Goal: Task Accomplishment & Management: Manage account settings

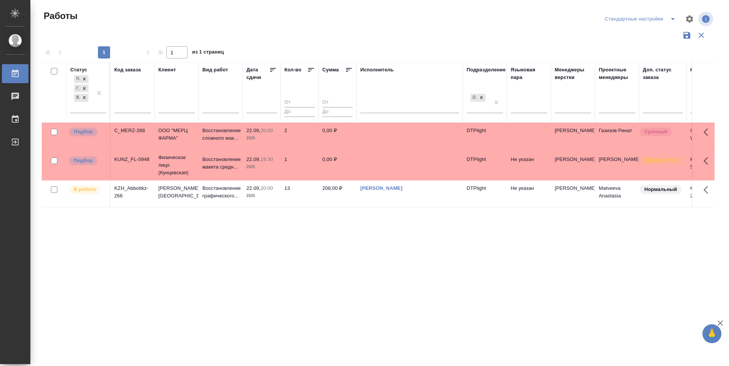
click at [269, 73] on div "Дата сдачи" at bounding box center [257, 73] width 23 height 15
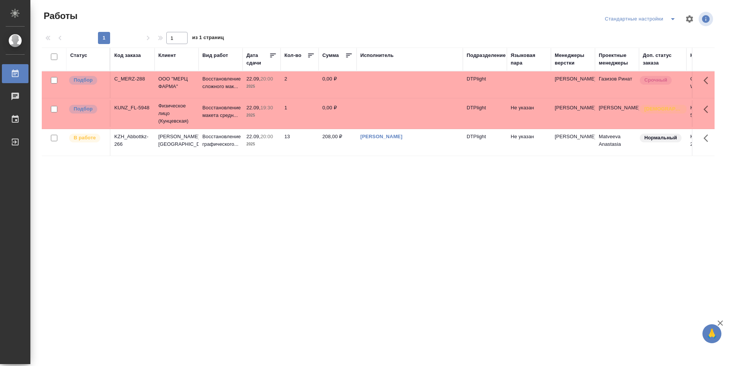
click at [273, 58] on icon at bounding box center [273, 56] width 8 height 8
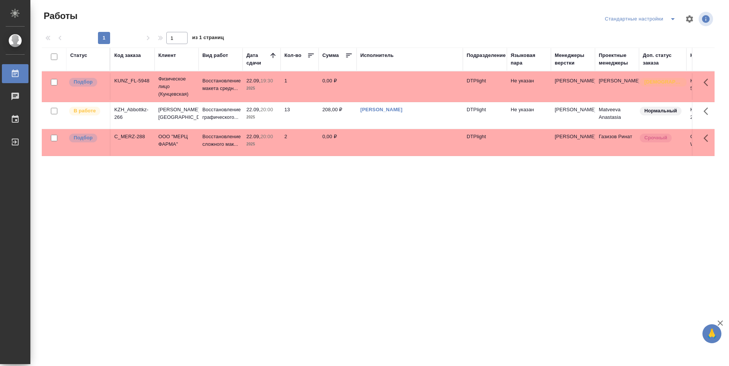
click at [272, 69] on th "Дата сдачи" at bounding box center [262, 59] width 38 height 24
click at [269, 67] on th "Дата сдачи" at bounding box center [262, 59] width 38 height 24
click at [261, 63] on div "Дата сдачи" at bounding box center [257, 59] width 23 height 15
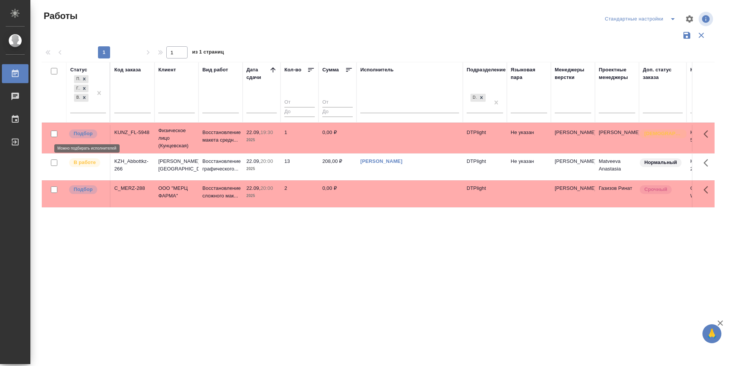
click at [82, 134] on p "Подбор" at bounding box center [83, 134] width 19 height 8
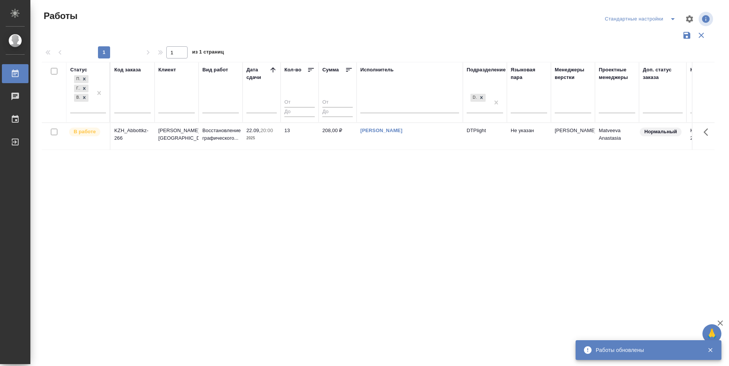
click at [417, 254] on div "Статус Подбор Готов к работе В работе Код заказа Клиент Вид работ Дата сдачи Ко…" at bounding box center [378, 198] width 673 height 273
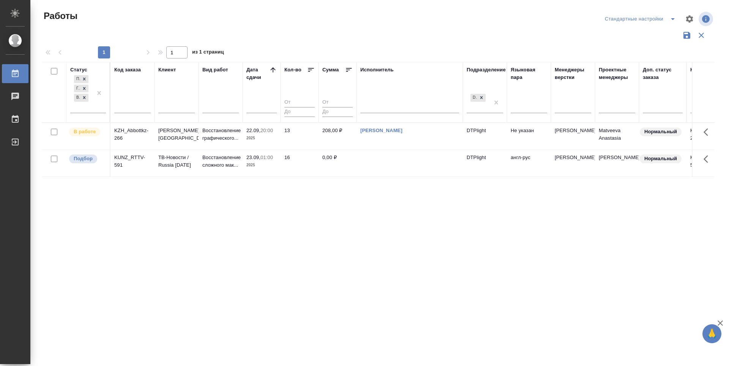
click at [231, 210] on div "Статус Подбор Готов к работе В работе Код заказа Клиент Вид работ Дата сдачи Ко…" at bounding box center [378, 198] width 673 height 273
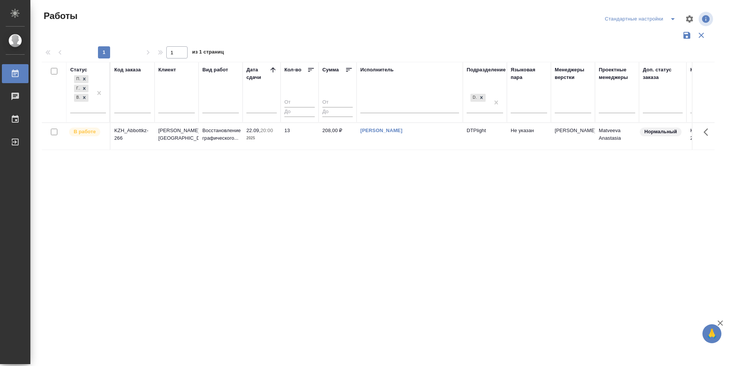
click at [231, 210] on div "Статус Подбор Готов к работе В работе Код заказа Клиент Вид работ Дата сдачи Ко…" at bounding box center [378, 198] width 673 height 273
click at [85, 159] on p "Подбор" at bounding box center [83, 159] width 19 height 8
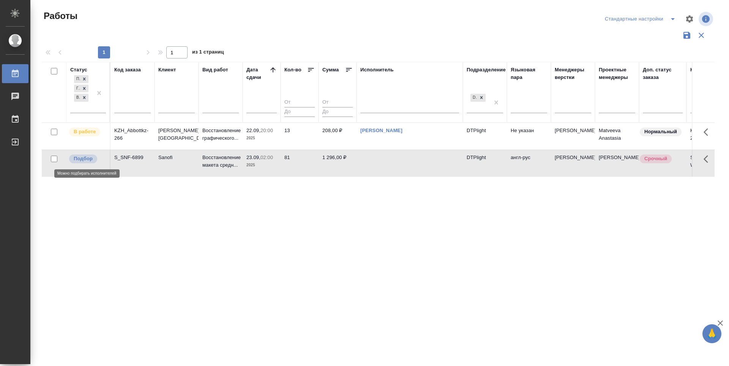
click at [85, 159] on p "Подбор" at bounding box center [83, 159] width 19 height 8
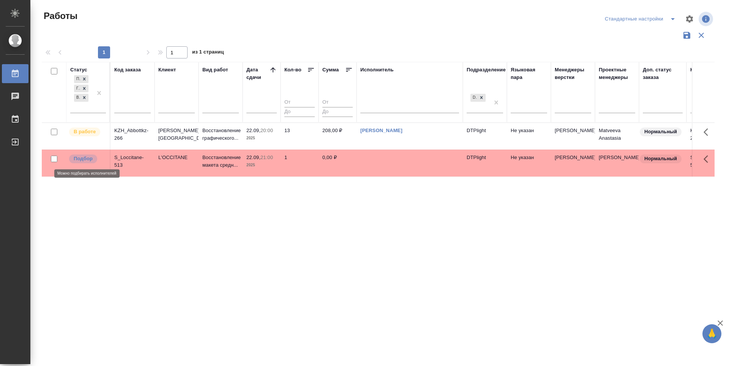
click at [93, 160] on span "Подбор" at bounding box center [83, 159] width 28 height 8
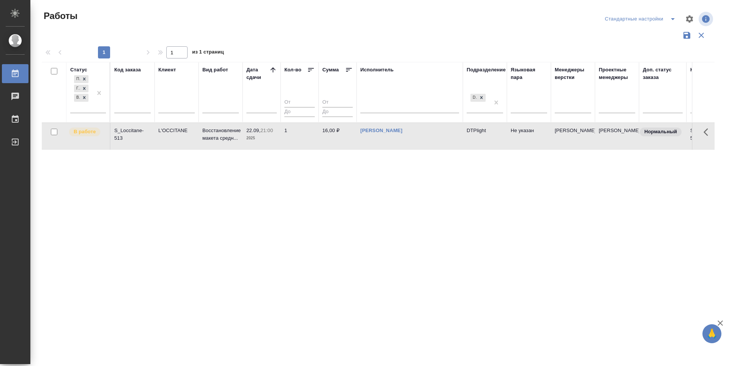
click at [360, 211] on div "Статус Подбор Готов к работе В работе Код заказа Клиент Вид работ Дата сдачи Ко…" at bounding box center [378, 198] width 673 height 273
click at [431, 220] on div "Статус Подбор Готов к работе В работе Код заказа Клиент Вид работ Дата сдачи Ко…" at bounding box center [378, 198] width 673 height 273
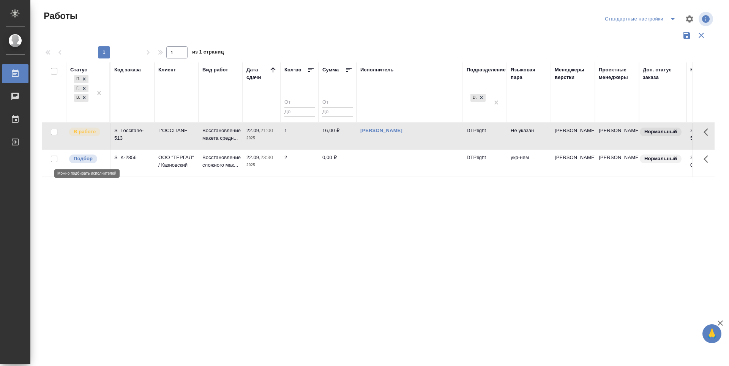
click at [84, 159] on p "Подбор" at bounding box center [83, 159] width 19 height 8
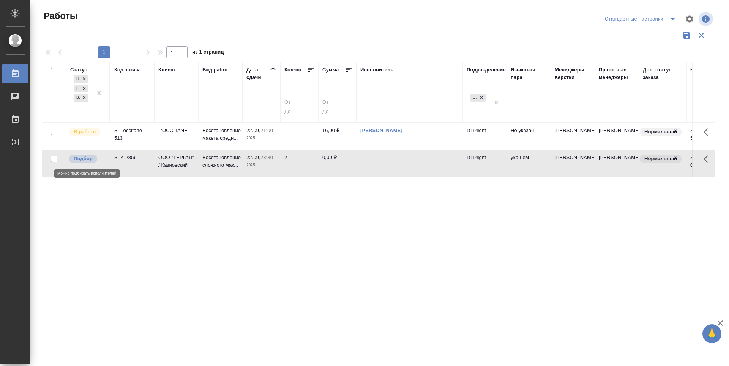
click at [84, 159] on p "Подбор" at bounding box center [83, 159] width 19 height 8
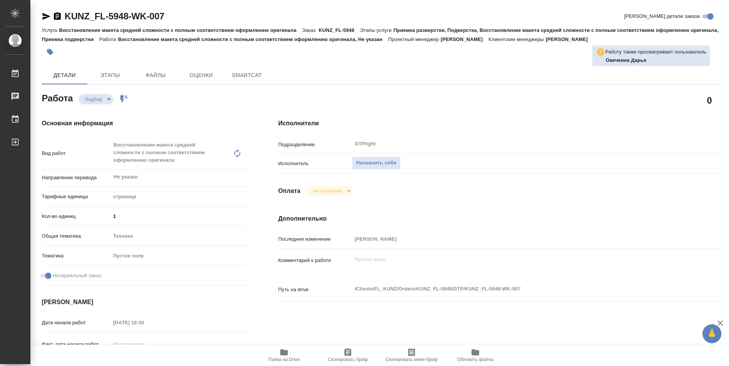
type textarea "x"
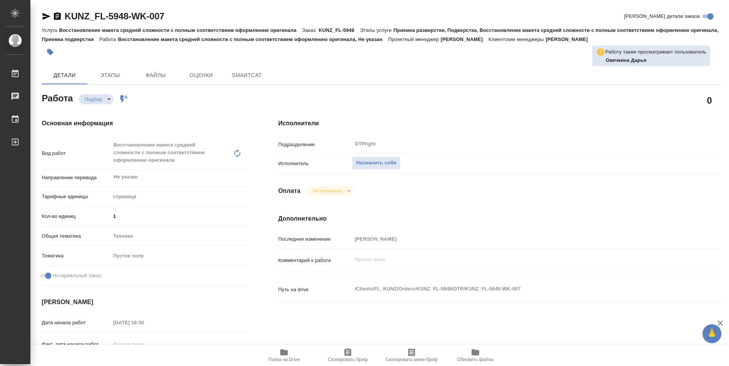
type textarea "x"
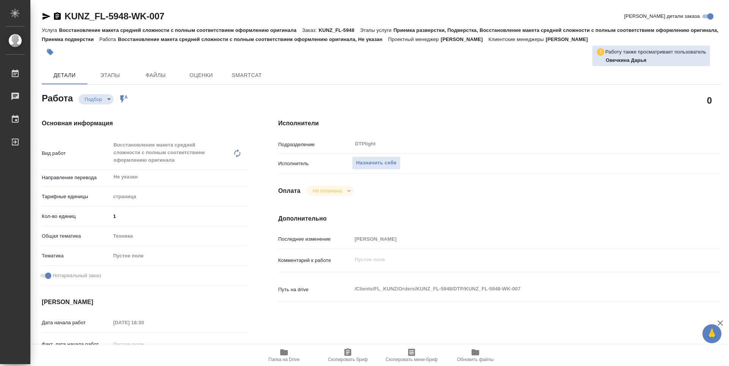
type textarea "x"
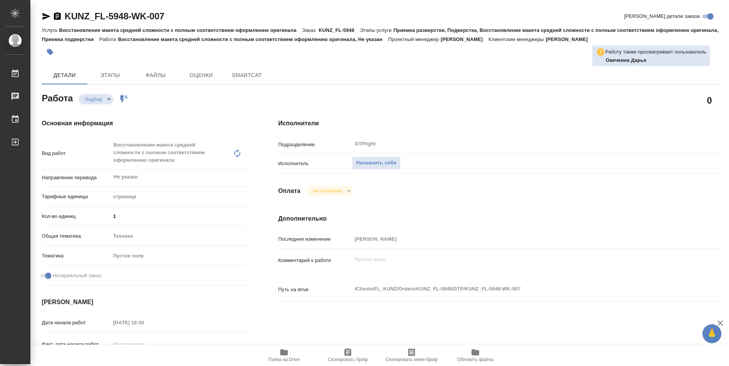
type textarea "x"
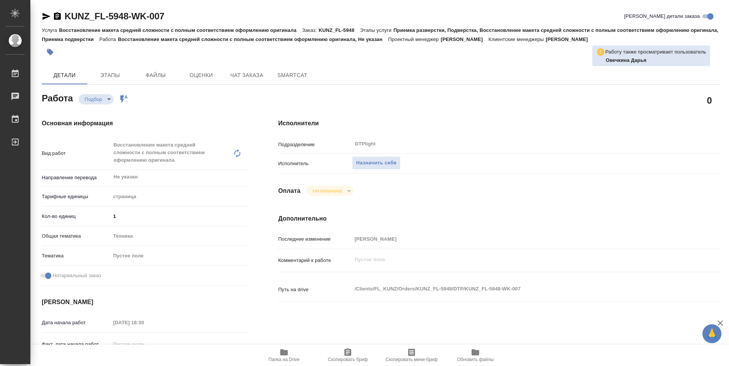
type textarea "x"
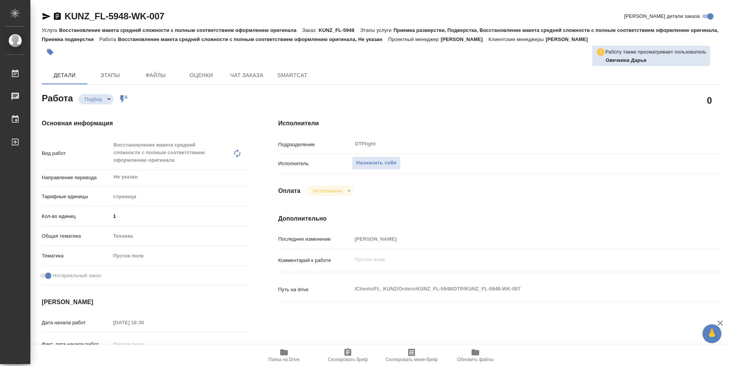
type textarea "x"
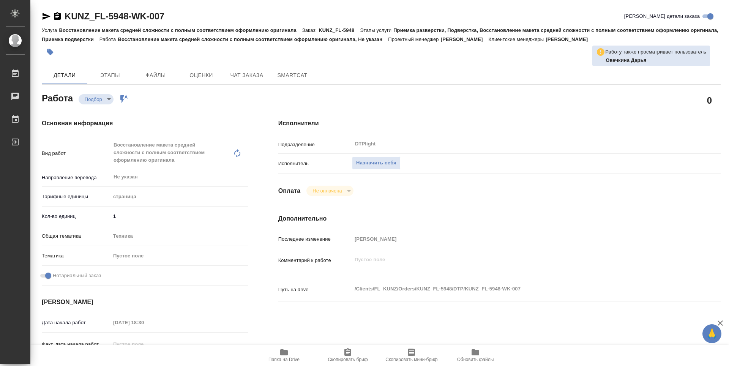
click at [284, 355] on icon "button" at bounding box center [284, 352] width 8 height 6
type textarea "x"
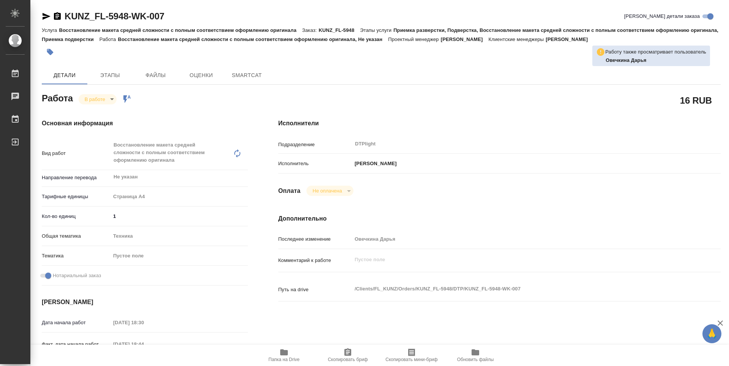
type textarea "x"
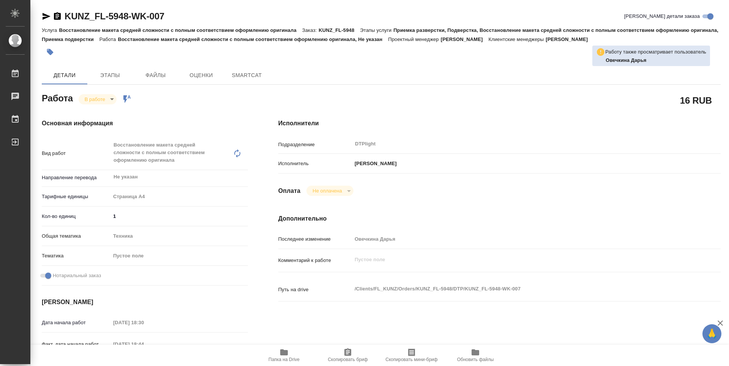
type textarea "x"
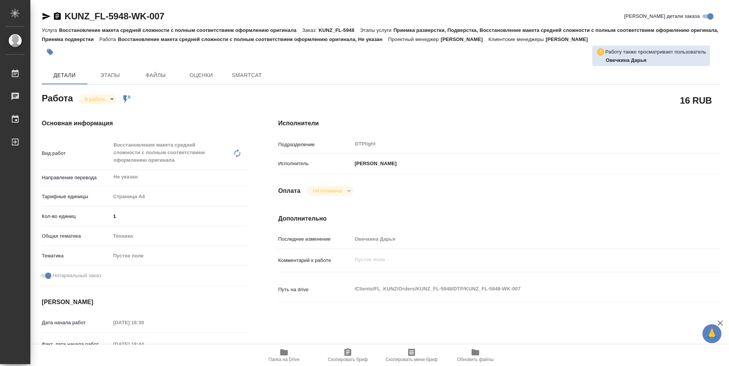
type textarea "x"
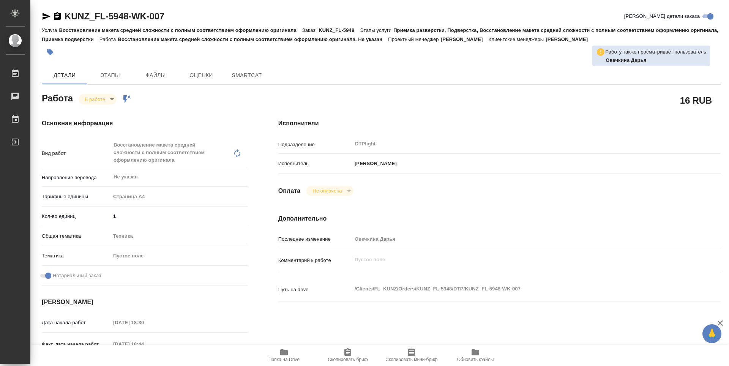
type textarea "x"
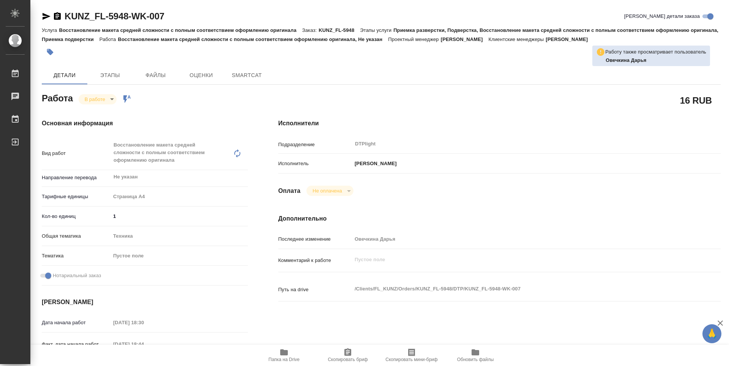
type textarea "x"
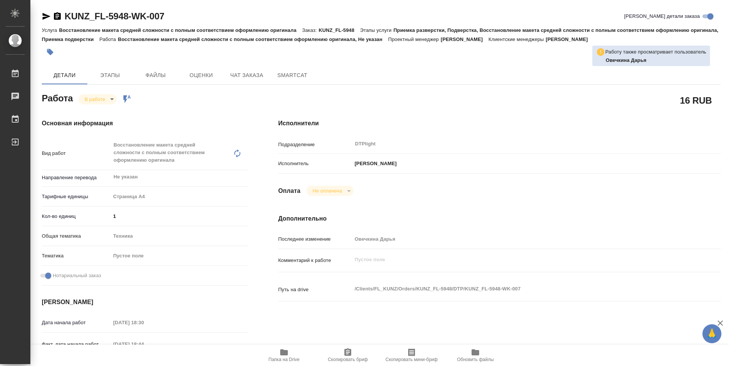
type textarea "x"
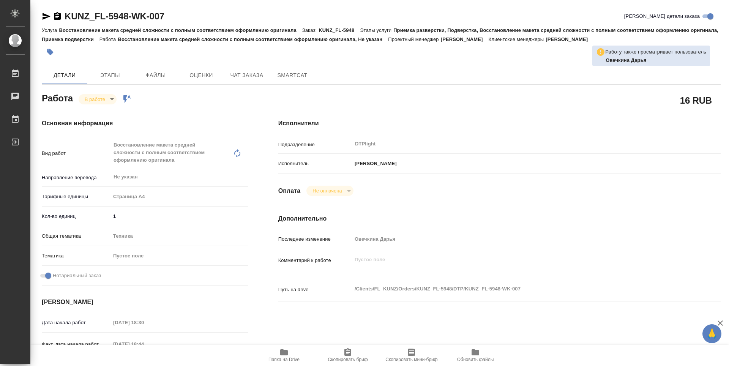
type textarea "x"
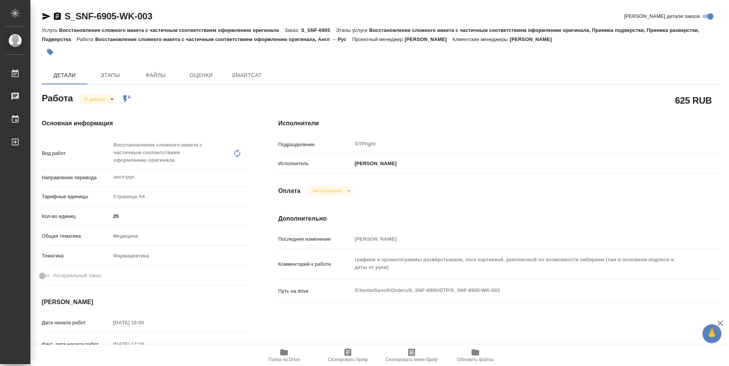
type textarea "x"
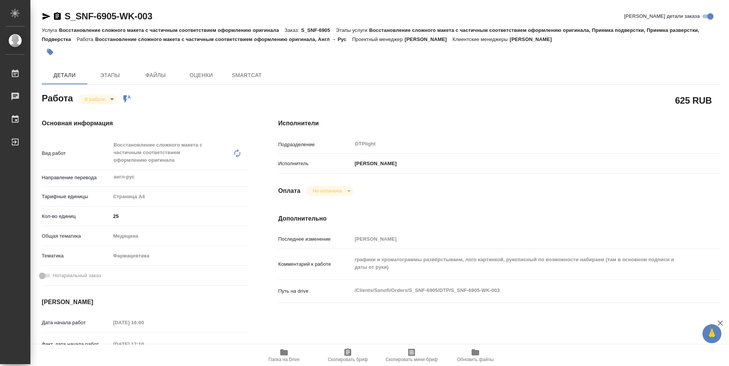
type textarea "x"
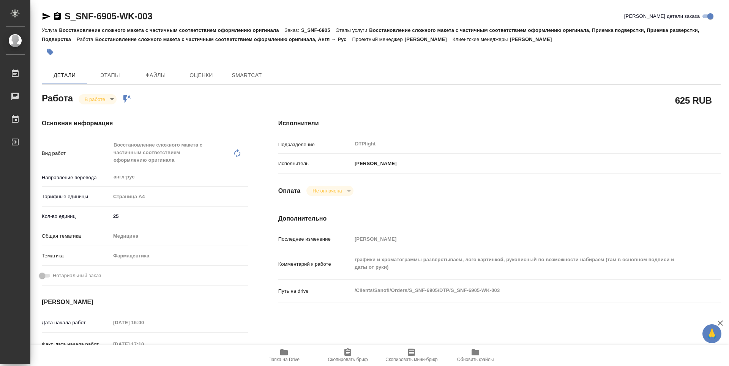
type textarea "x"
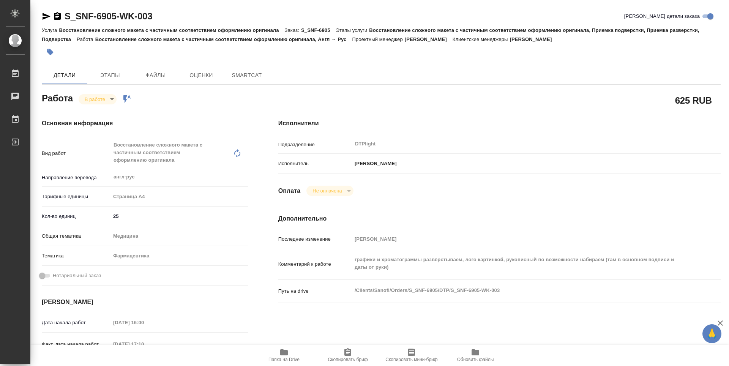
type textarea "x"
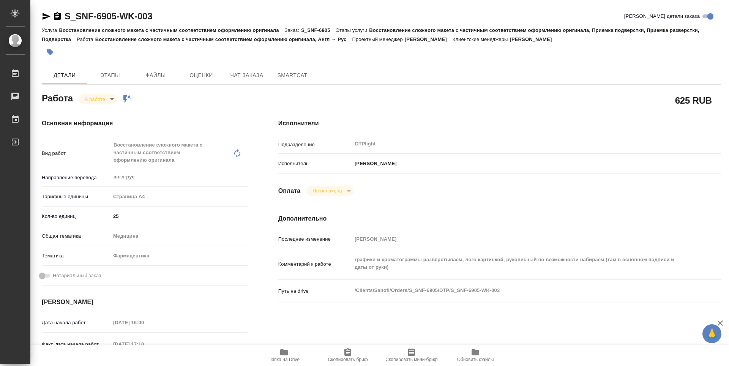
type textarea "x"
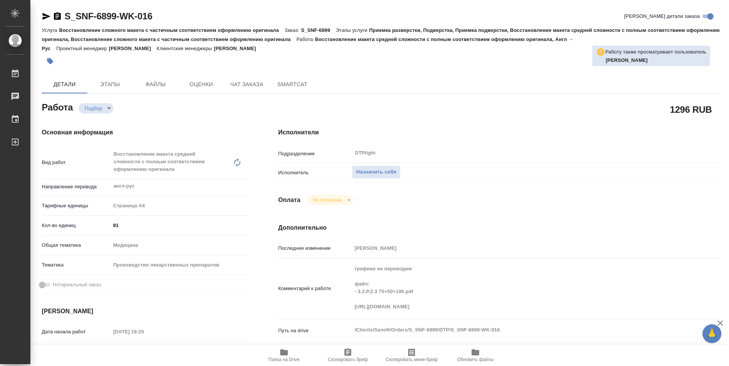
type textarea "x"
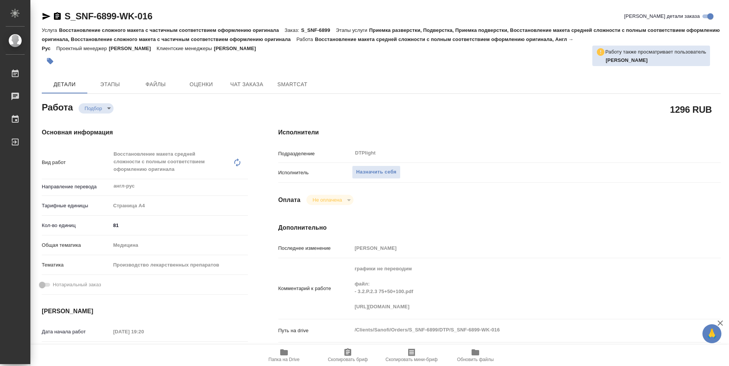
type textarea "x"
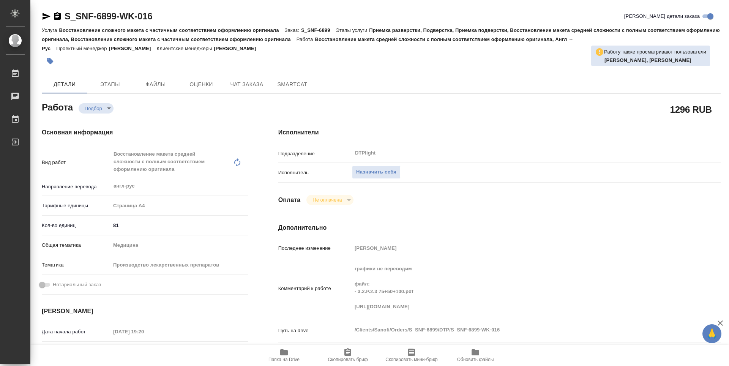
click at [281, 357] on span "Папка на Drive" at bounding box center [283, 359] width 31 height 5
type textarea "x"
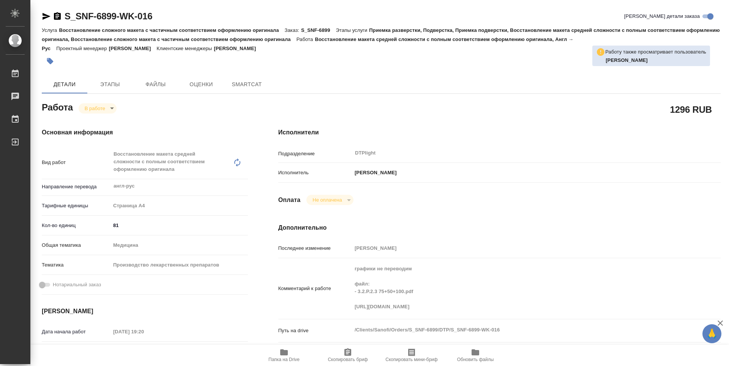
type textarea "x"
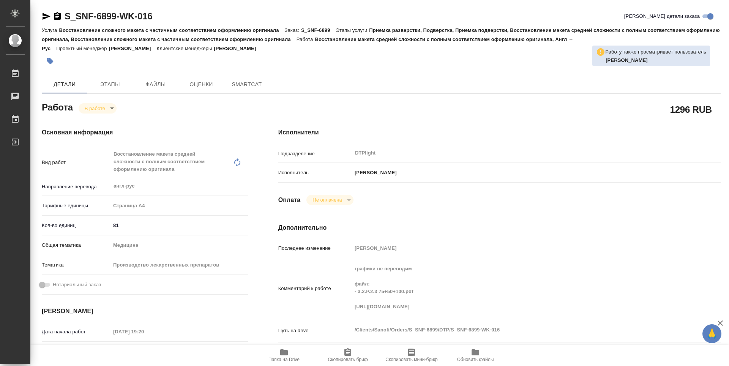
type textarea "x"
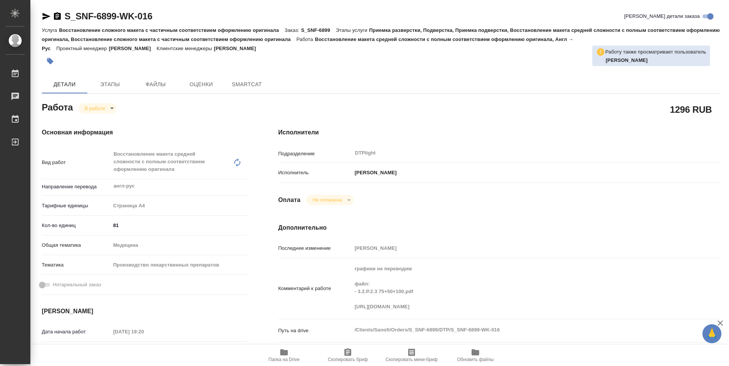
type textarea "x"
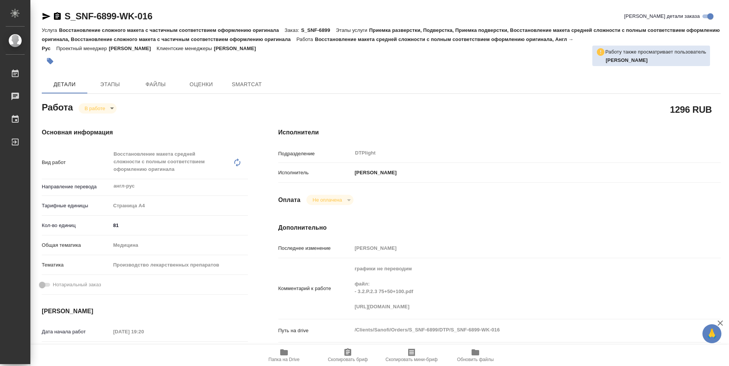
type textarea "x"
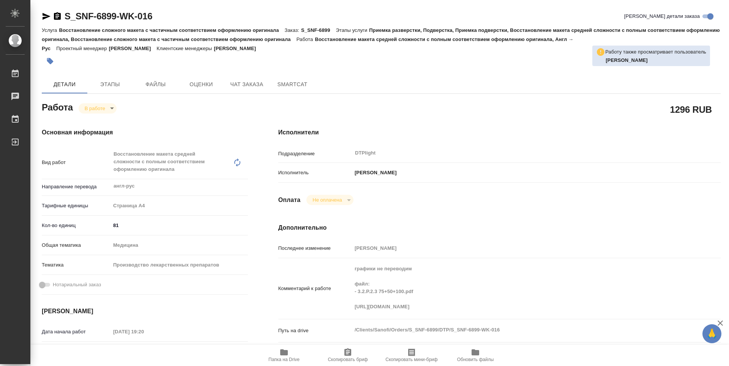
type textarea "x"
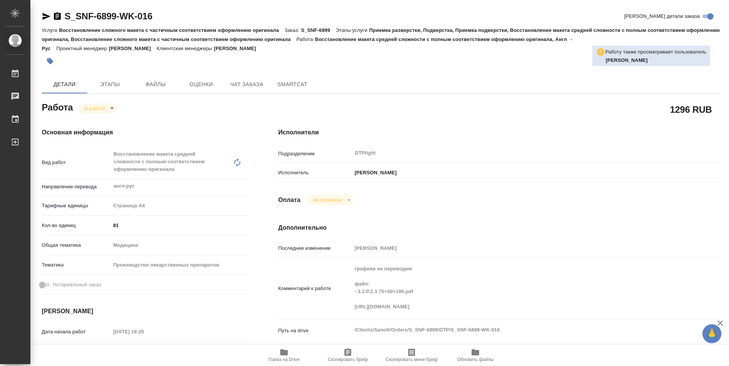
type textarea "x"
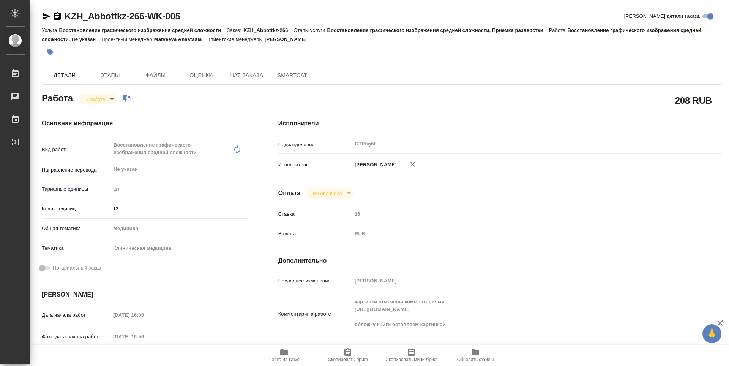
click at [287, 353] on icon "button" at bounding box center [284, 352] width 8 height 6
click at [440, 293] on div "Последнее изменение Зубакова Виктория" at bounding box center [499, 284] width 442 height 20
click at [680, 159] on div "Зубакова Виктория" at bounding box center [518, 165] width 332 height 16
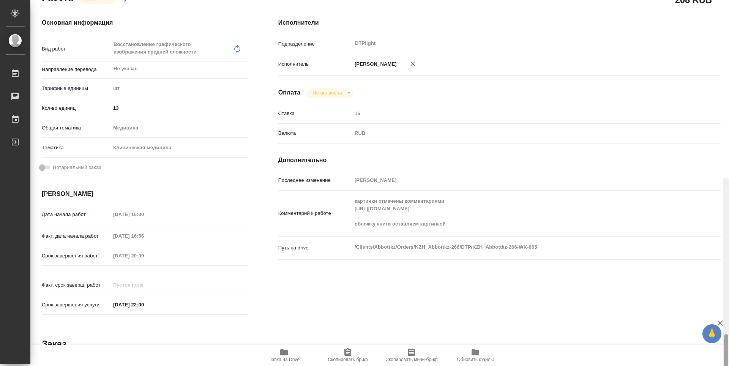
drag, startPoint x: 726, startPoint y: 101, endPoint x: 723, endPoint y: 104, distance: 4.0
click at [723, 178] on div at bounding box center [726, 361] width 6 height 366
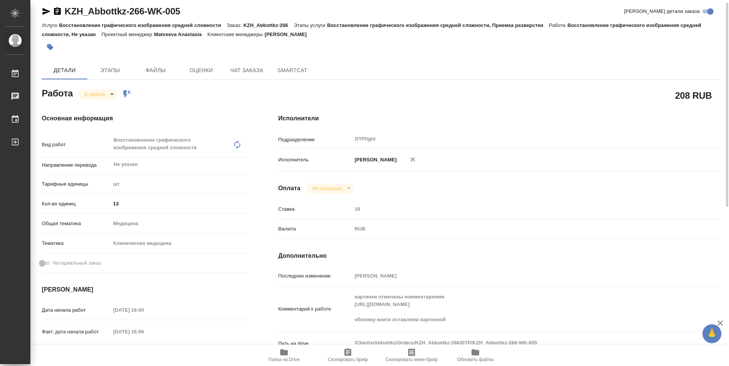
click at [99, 98] on body "🙏 .cls-1 fill:#fff; AWATERA Zubakova Viktoriya Работы 0 Чаты График Выйти KZH_A…" at bounding box center [364, 183] width 729 height 366
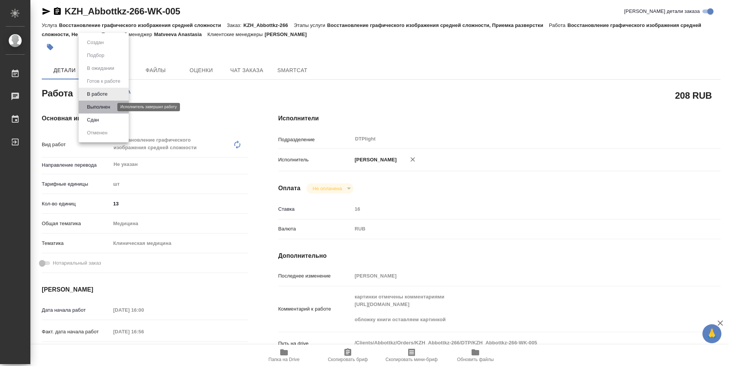
click at [99, 107] on button "Выполнен" at bounding box center [99, 107] width 28 height 8
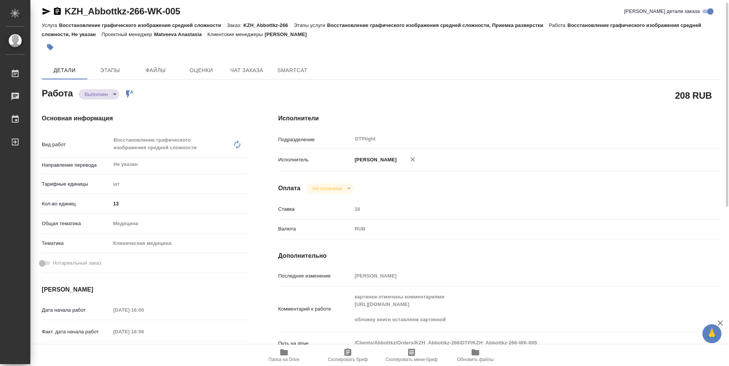
type textarea "x"
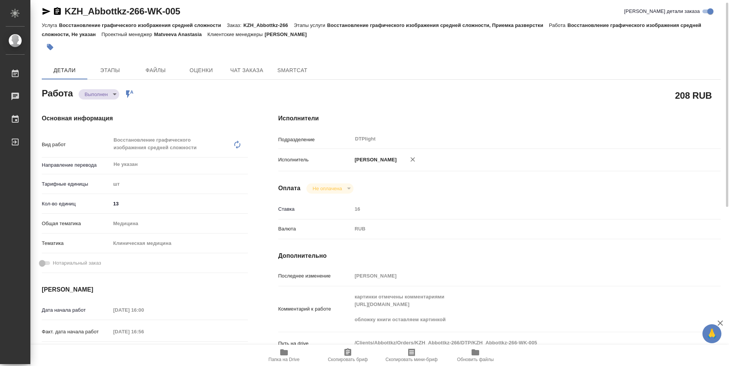
type textarea "x"
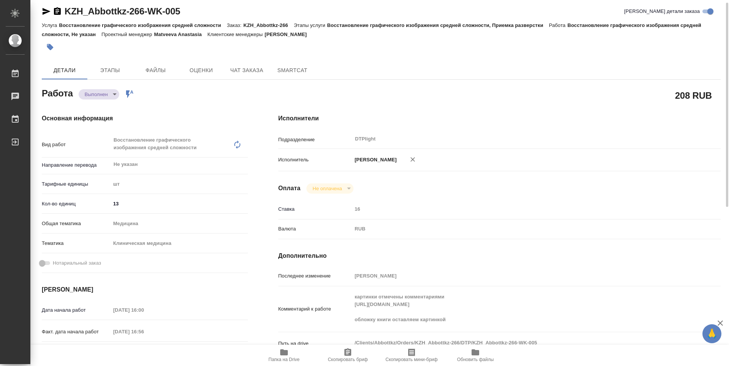
type textarea "x"
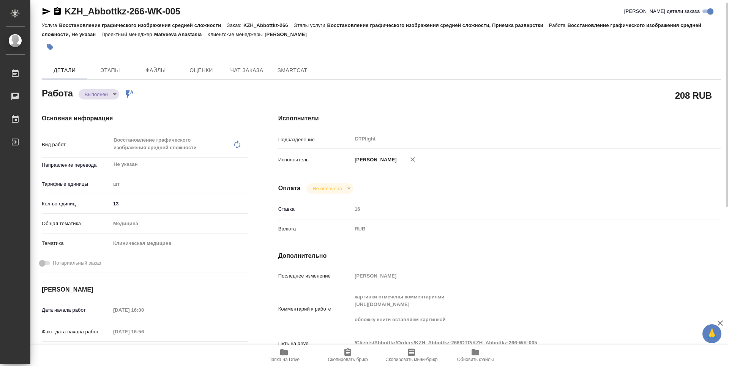
type textarea "x"
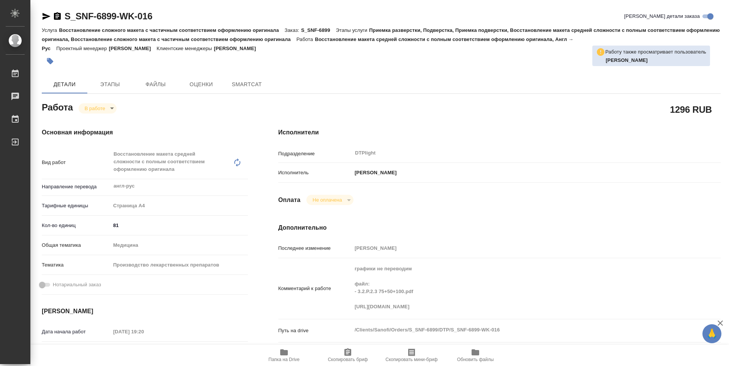
type textarea "x"
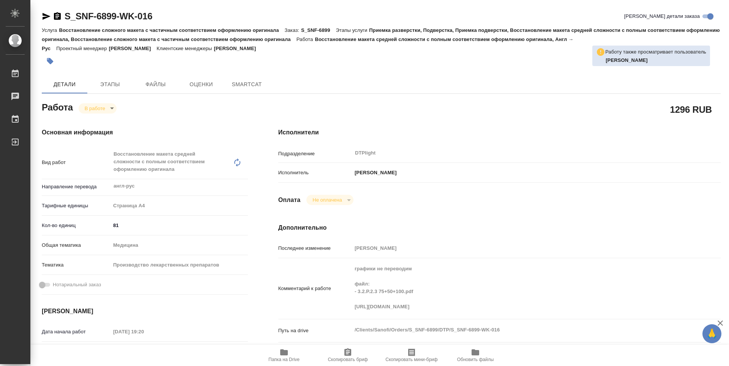
type textarea "x"
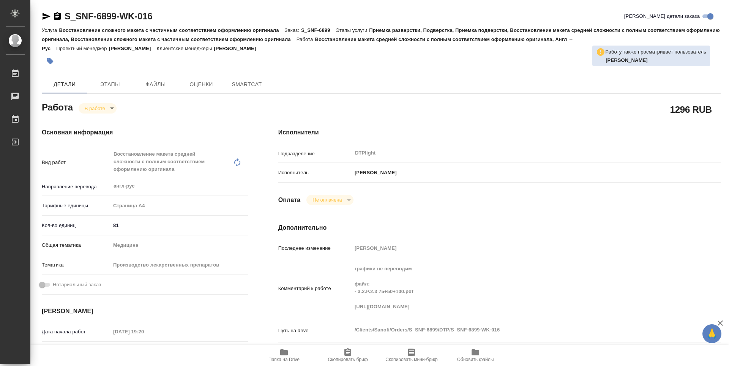
type textarea "x"
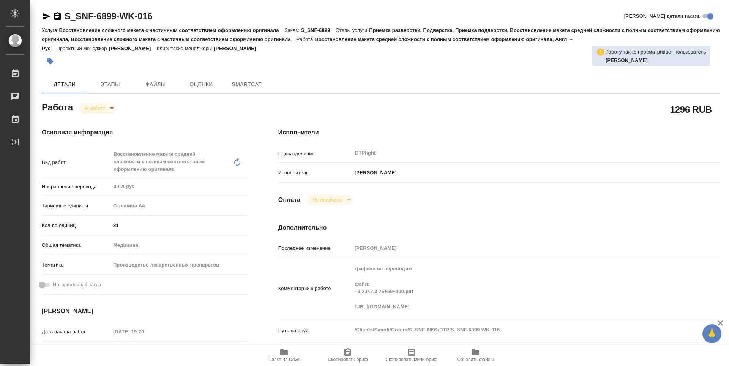
type textarea "x"
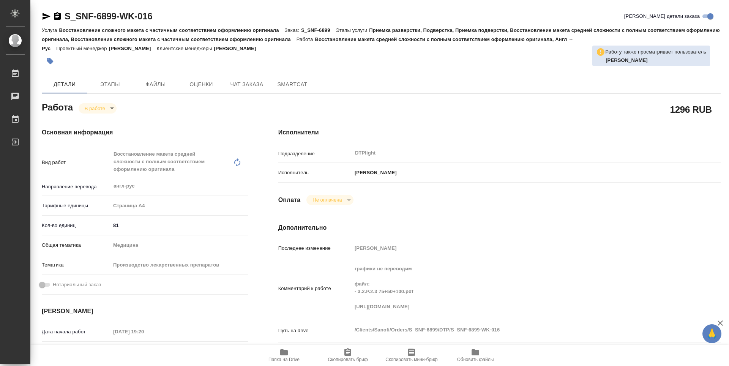
type textarea "x"
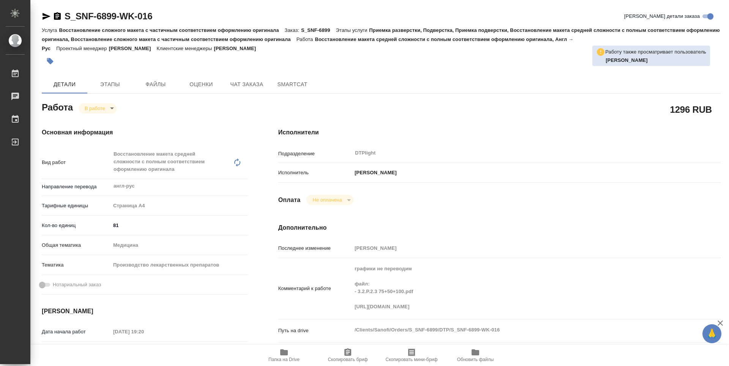
type textarea "x"
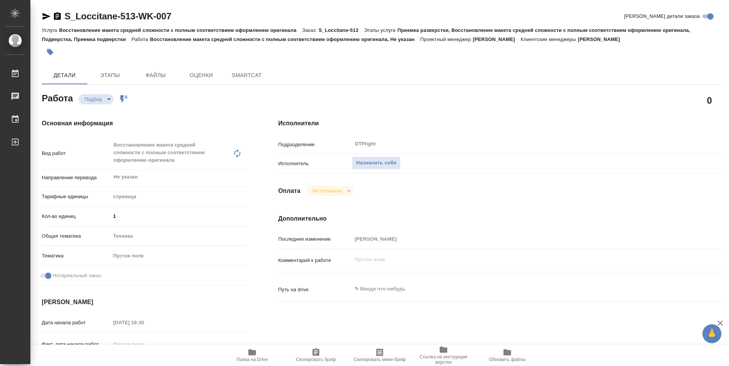
type textarea "x"
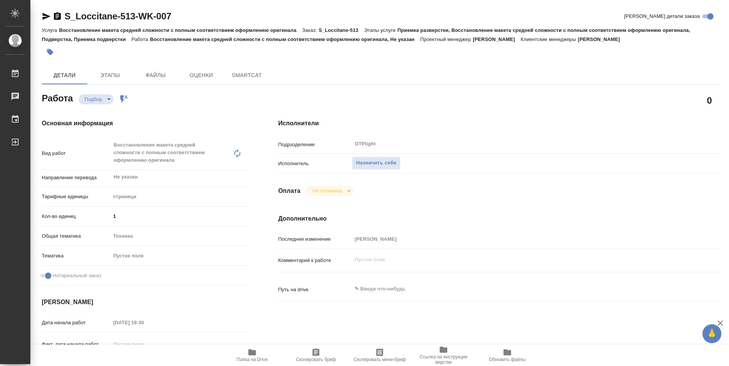
type textarea "x"
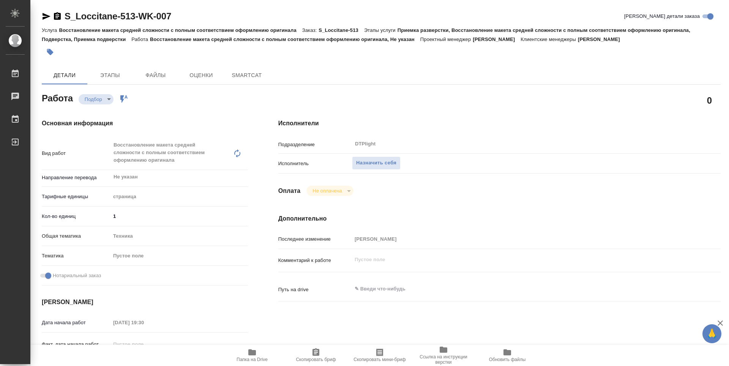
type textarea "x"
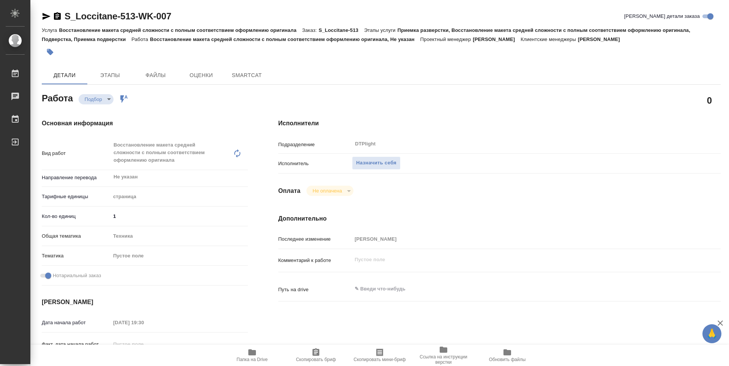
type textarea "x"
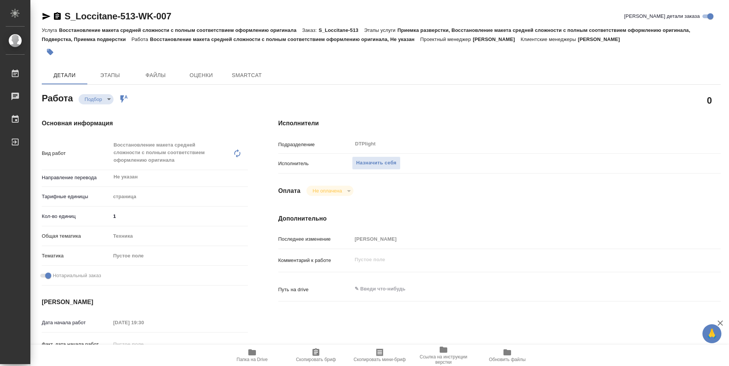
type textarea "x"
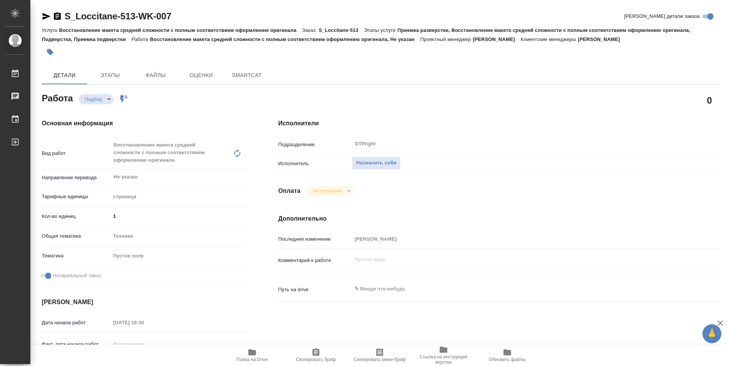
type textarea "x"
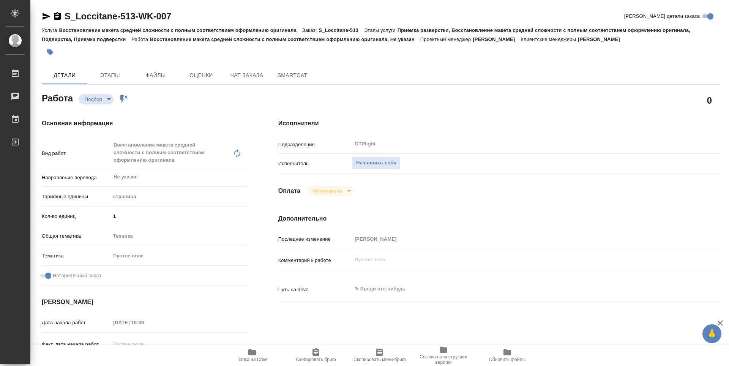
type textarea "x"
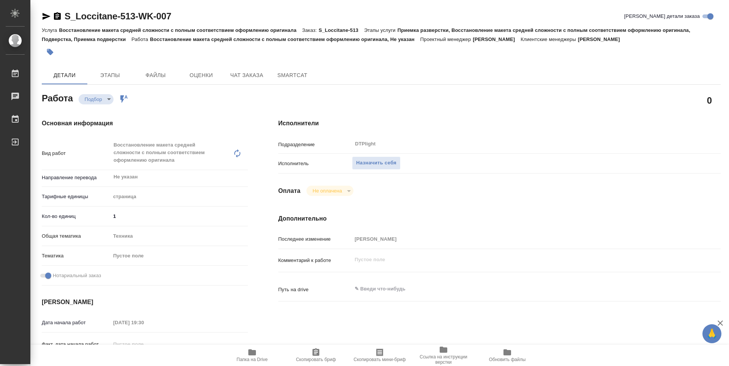
type textarea "x"
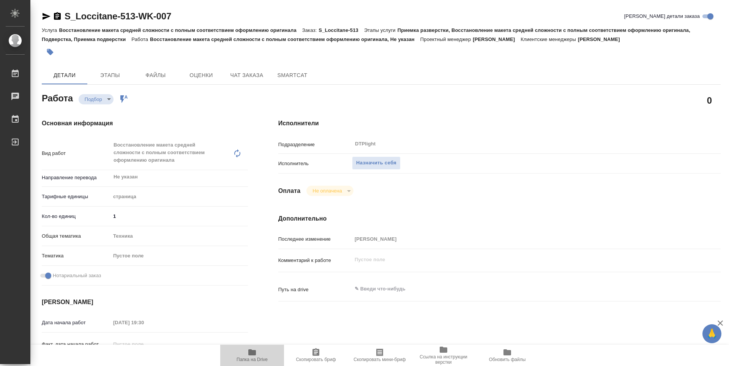
click at [247, 348] on span "Папка на Drive" at bounding box center [252, 355] width 55 height 14
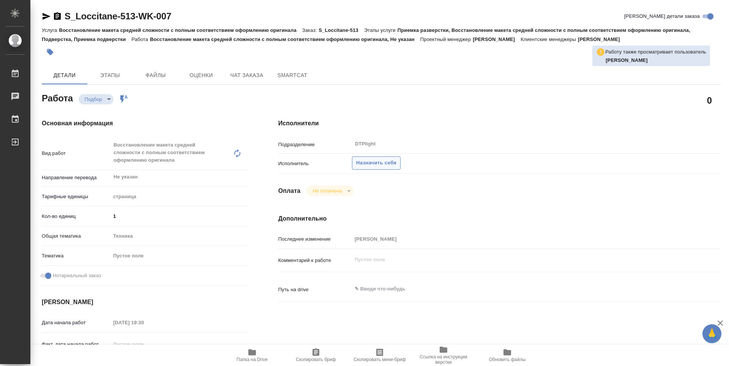
click at [387, 161] on span "Назначить себя" at bounding box center [376, 163] width 40 height 9
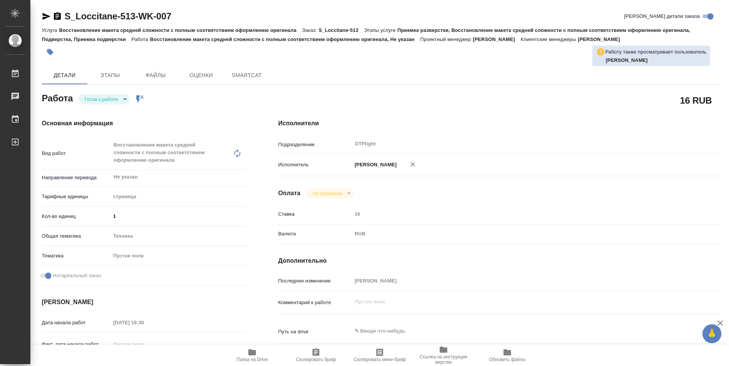
type textarea "x"
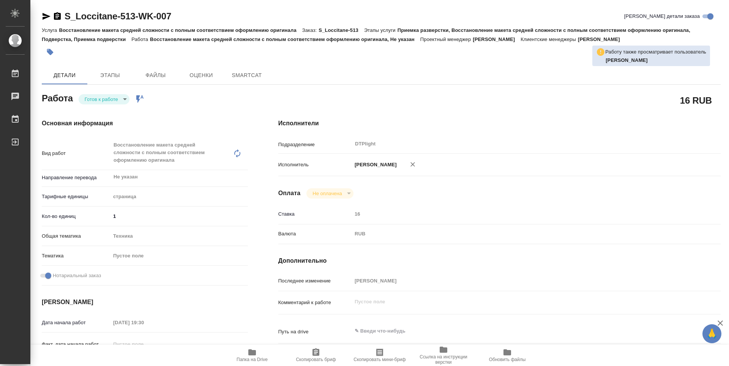
type textarea "x"
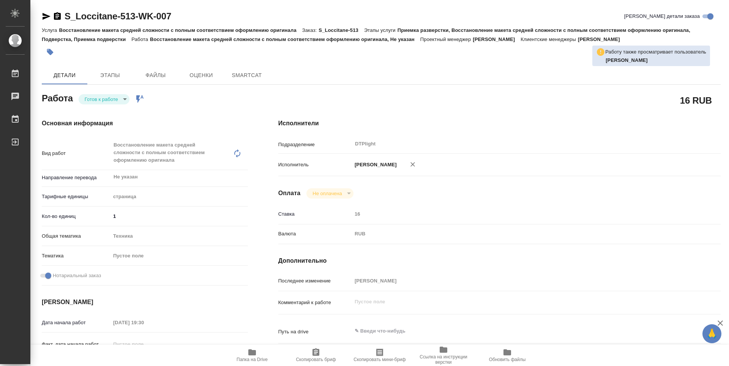
type textarea "x"
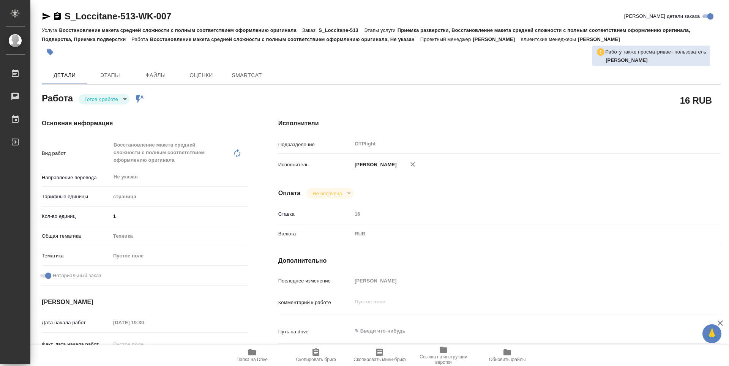
type textarea "x"
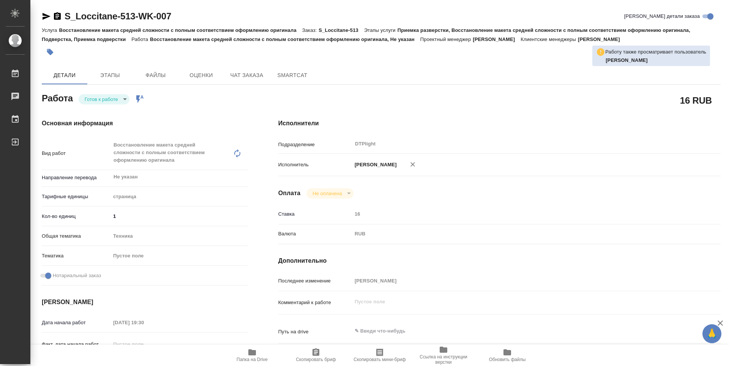
click at [114, 97] on body "🙏 .cls-1 fill:#fff; AWATERA Zubakova Viktoriya Работы Чаты График Выйти S_Locci…" at bounding box center [364, 183] width 729 height 366
type textarea "x"
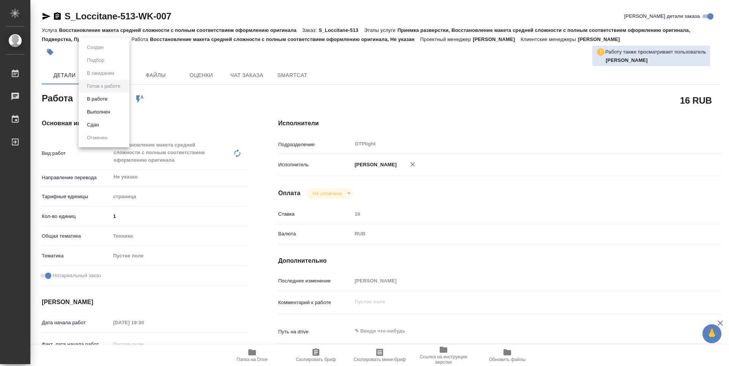
type textarea "x"
click at [106, 101] on button "В работе" at bounding box center [97, 99] width 25 height 8
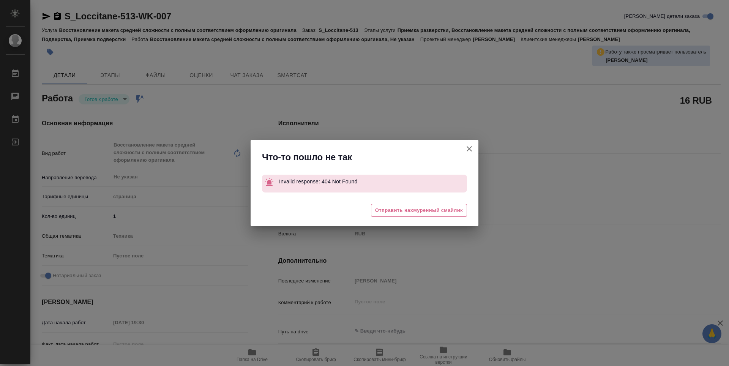
type textarea "x"
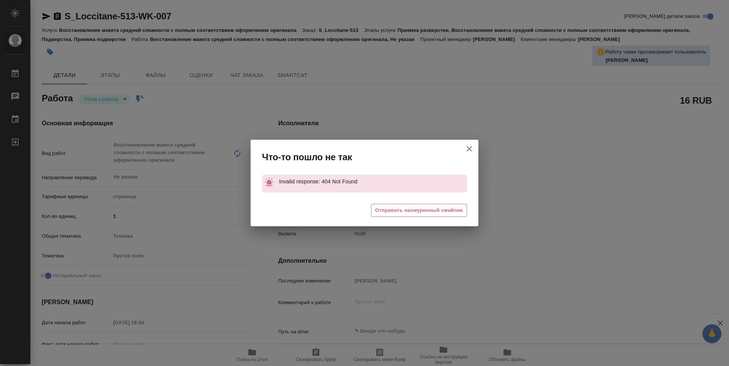
type textarea "x"
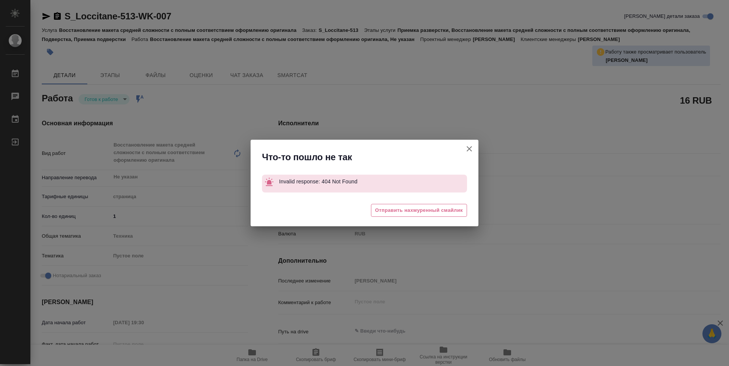
type textarea "x"
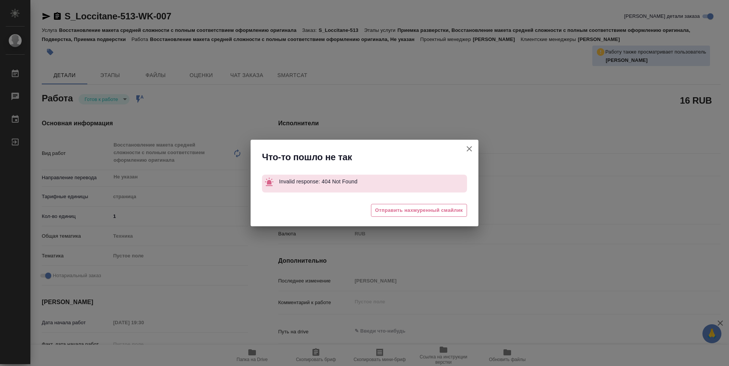
type textarea "x"
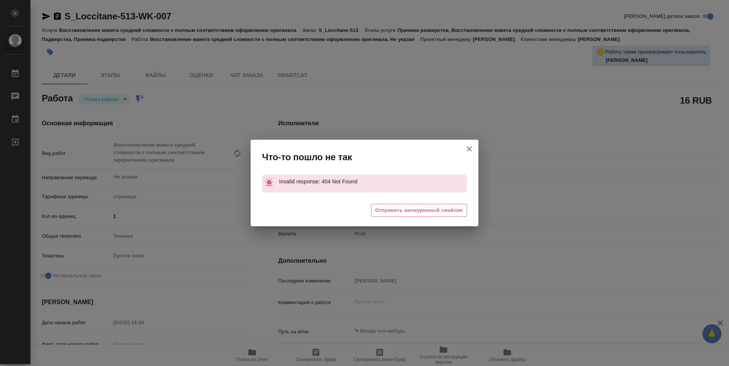
click at [470, 148] on icon "button" at bounding box center [469, 148] width 5 height 5
type textarea "x"
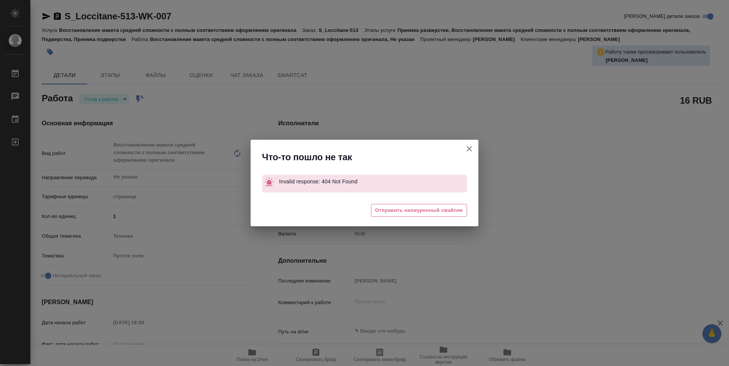
type textarea "x"
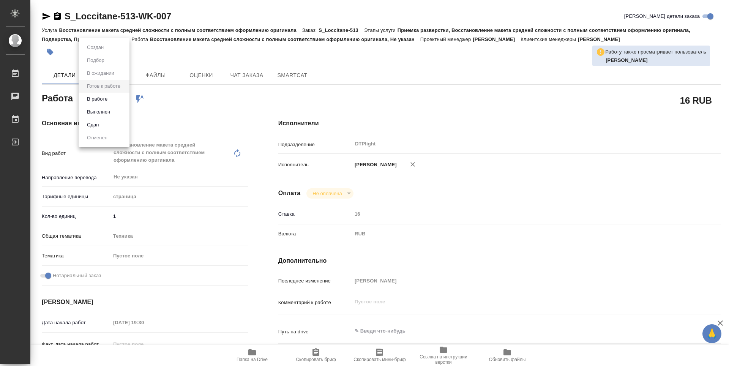
click at [105, 101] on body "🙏 .cls-1 fill:#fff; AWATERA Zubakova Viktoriya Работы 0 Чаты График Выйти S_Loc…" at bounding box center [364, 183] width 729 height 366
click at [106, 98] on button "В работе" at bounding box center [97, 99] width 25 height 8
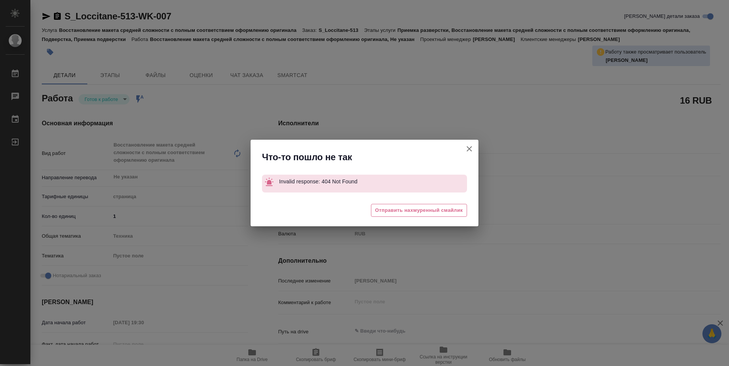
type textarea "x"
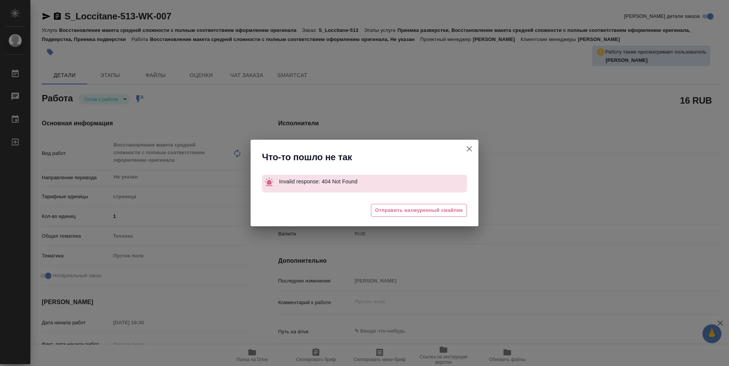
type textarea "x"
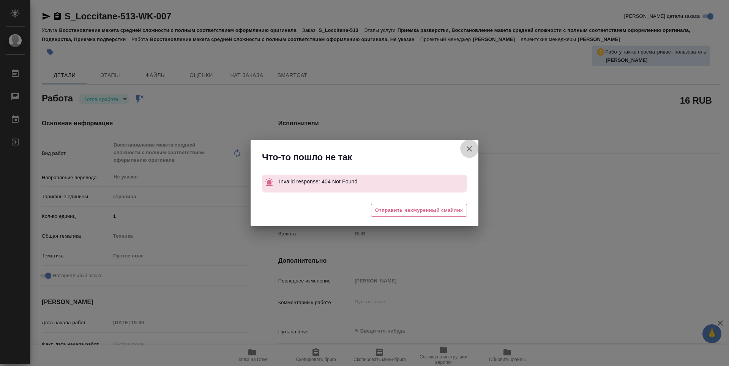
click at [469, 150] on icon "button" at bounding box center [469, 148] width 5 height 5
type textarea "x"
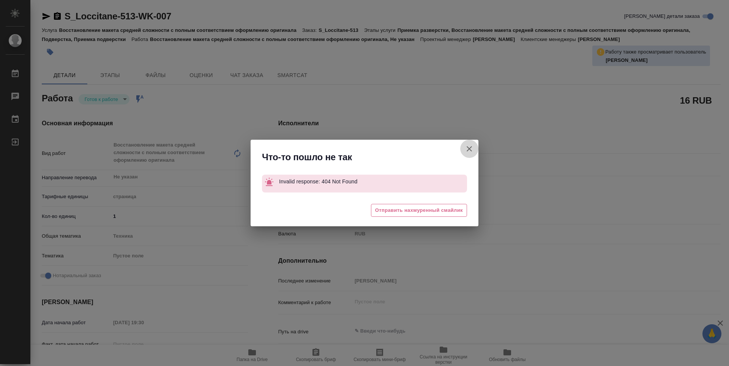
type textarea "x"
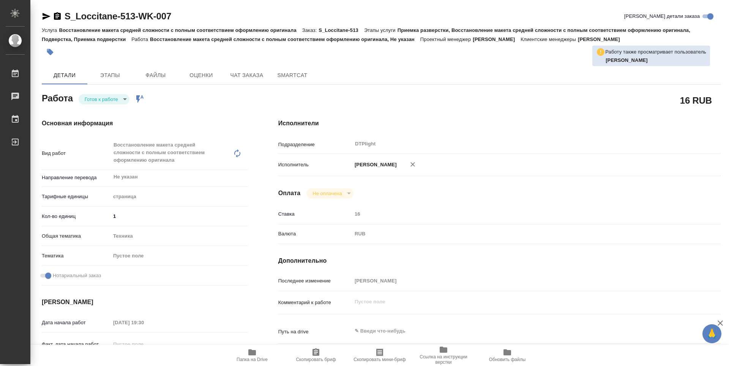
type textarea "x"
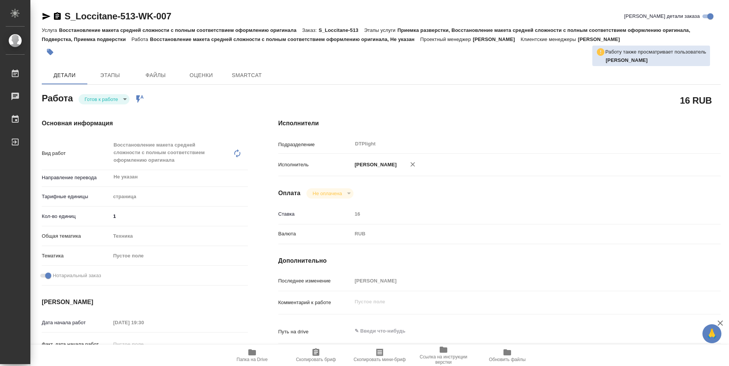
type textarea "x"
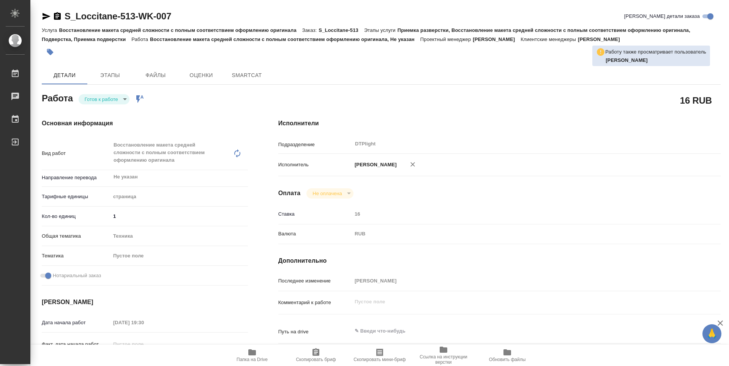
type textarea "x"
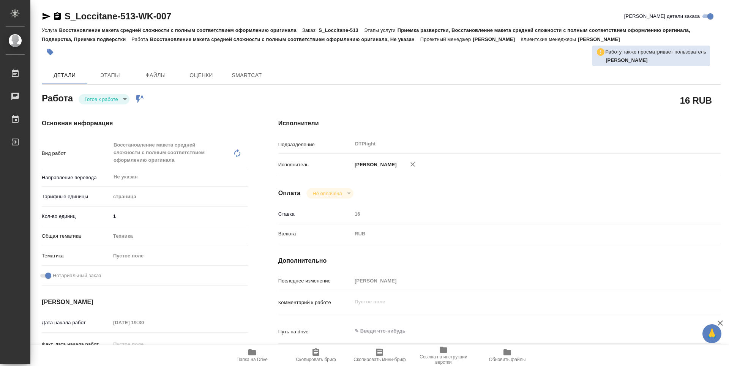
type textarea "x"
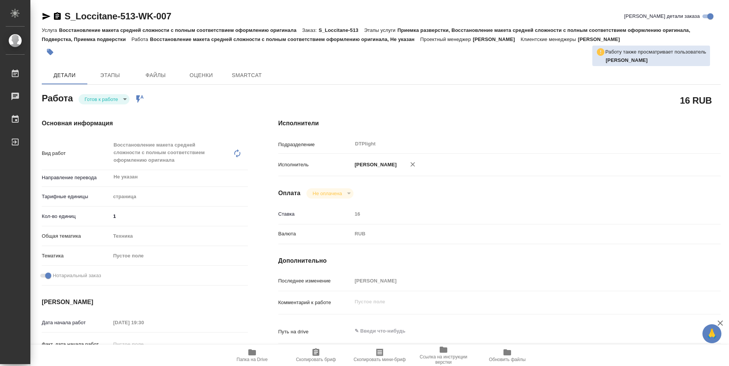
type textarea "x"
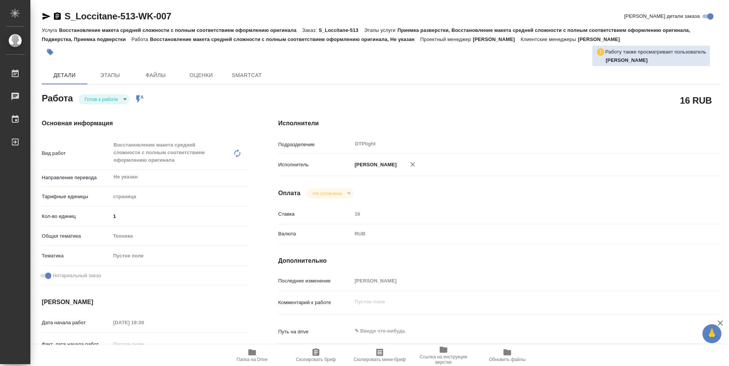
type textarea "x"
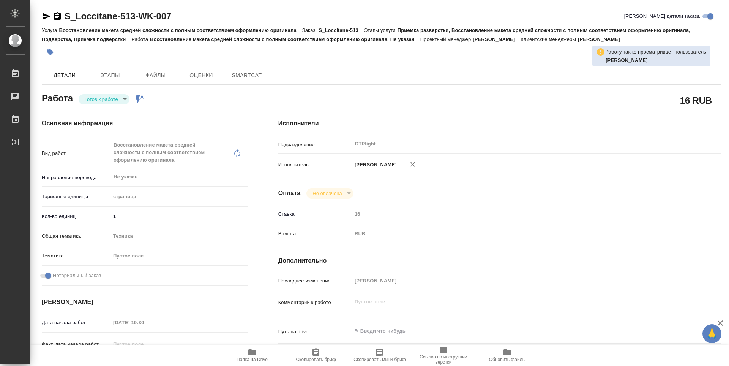
type textarea "x"
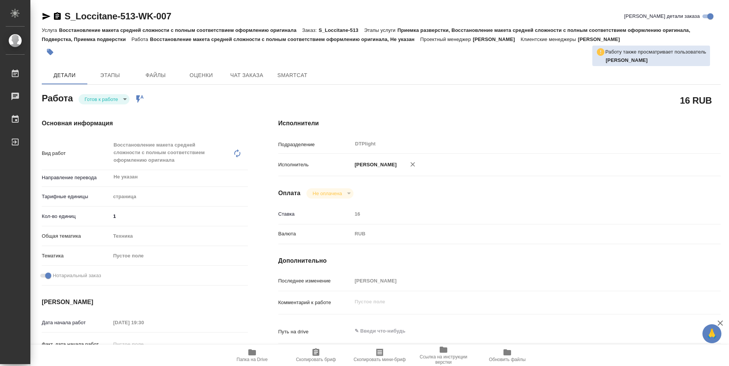
type textarea "x"
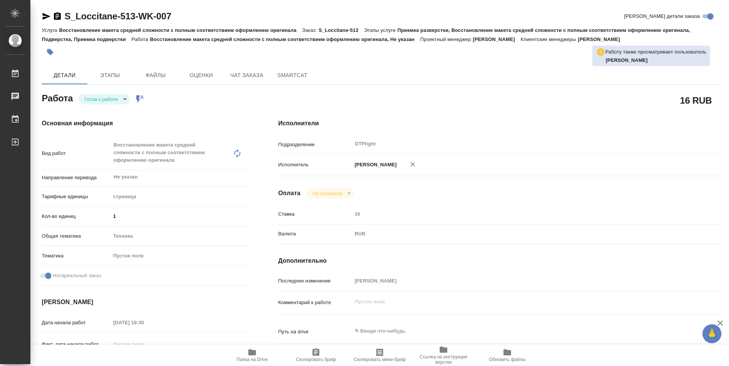
type textarea "x"
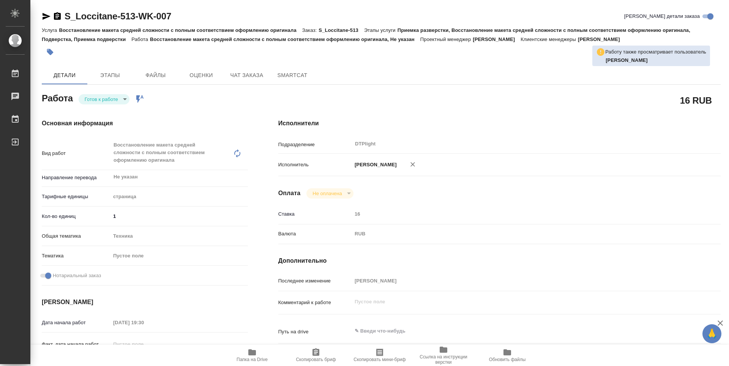
type textarea "x"
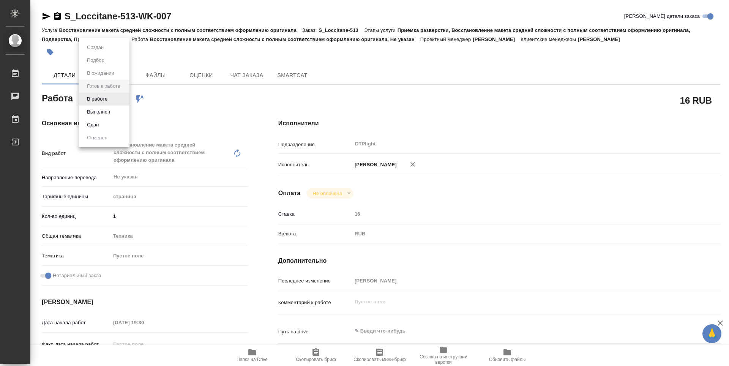
click at [120, 100] on body "🙏 .cls-1 fill:#fff; AWATERA Zubakova Viktoriya Работы 0 Чаты График Выйти S_Loc…" at bounding box center [364, 183] width 729 height 366
click at [121, 97] on li "В работе" at bounding box center [104, 99] width 51 height 13
type textarea "x"
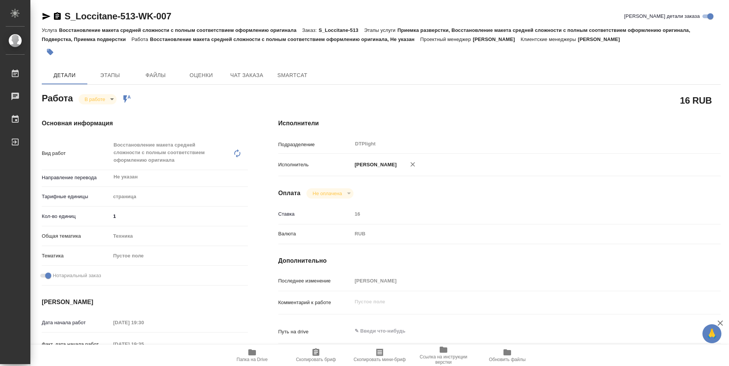
type textarea "x"
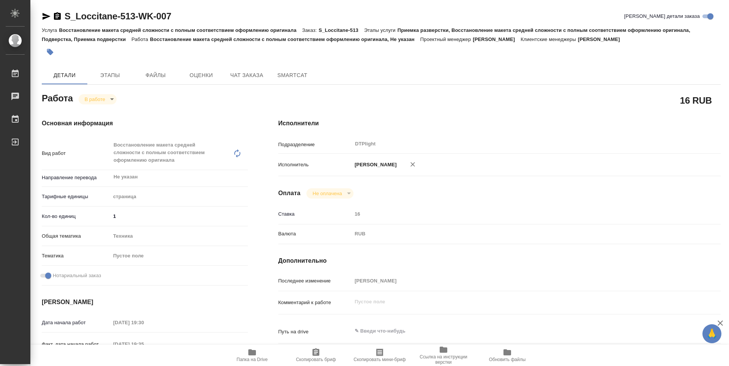
type textarea "x"
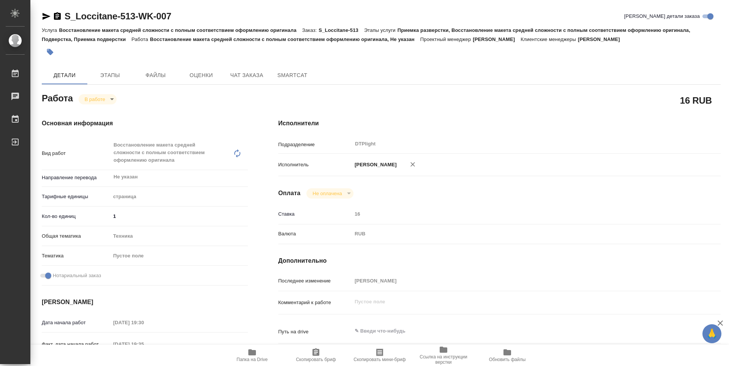
type textarea "x"
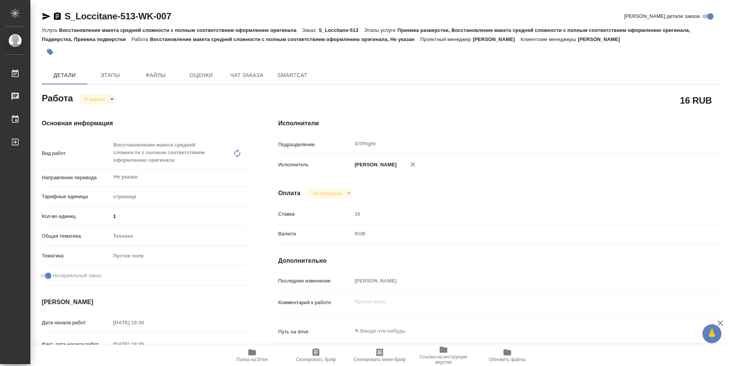
type textarea "x"
drag, startPoint x: 182, startPoint y: 15, endPoint x: 55, endPoint y: 20, distance: 127.3
click at [55, 20] on div "S_Loccitane-513-WK-007 Кратко детали заказа" at bounding box center [381, 16] width 679 height 12
copy link "S_Loccitane-513-WK-007"
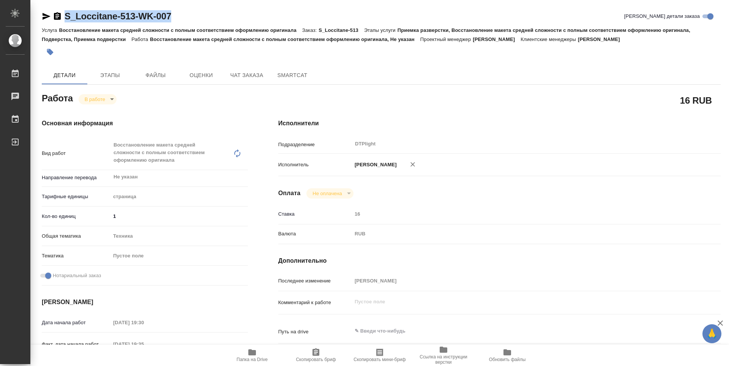
type textarea "x"
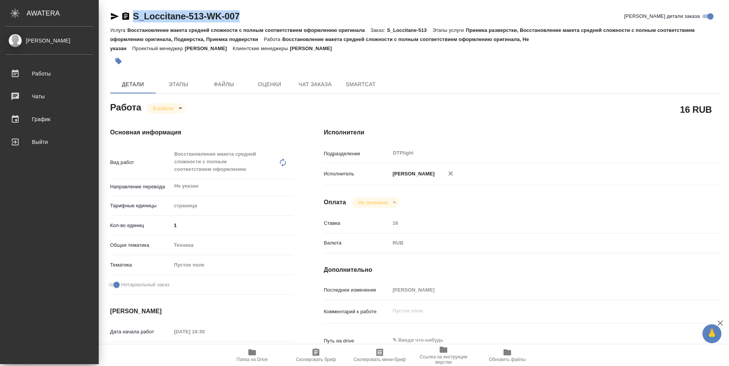
type textarea "x"
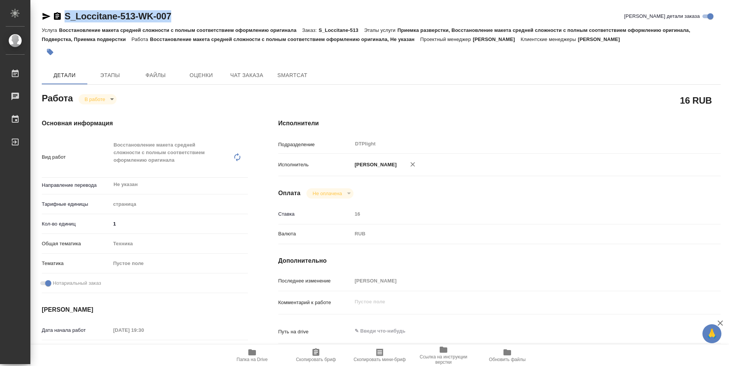
click at [210, 19] on div "S_Loccitane-513-WK-007 Кратко детали заказа" at bounding box center [381, 16] width 679 height 12
click at [45, 19] on icon "button" at bounding box center [46, 16] width 9 height 9
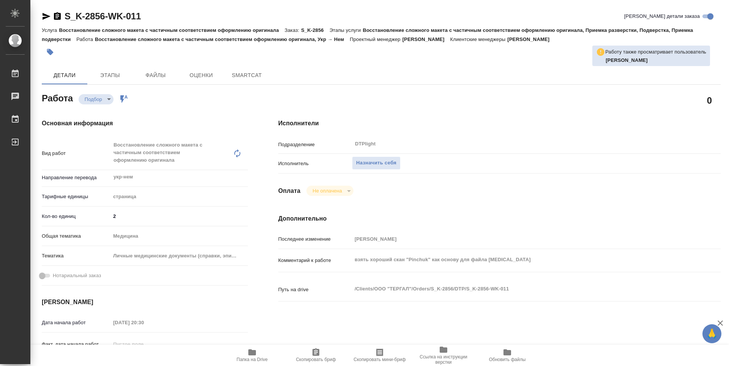
type textarea "x"
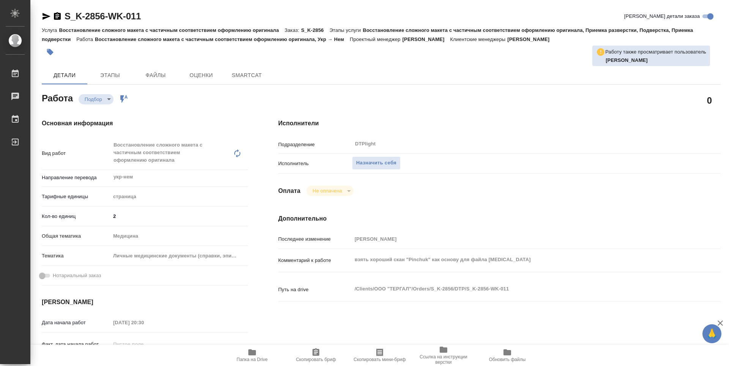
type textarea "x"
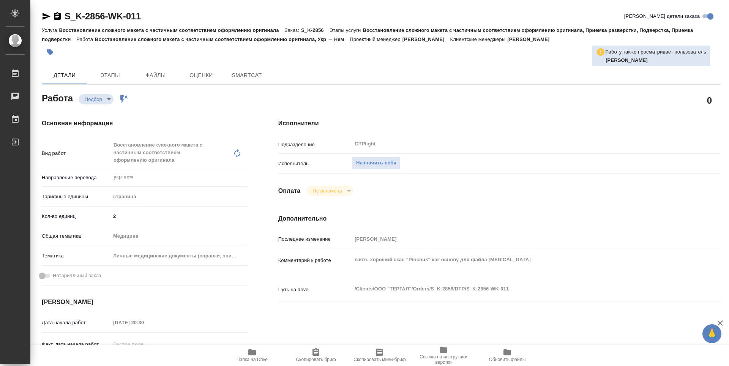
type textarea "x"
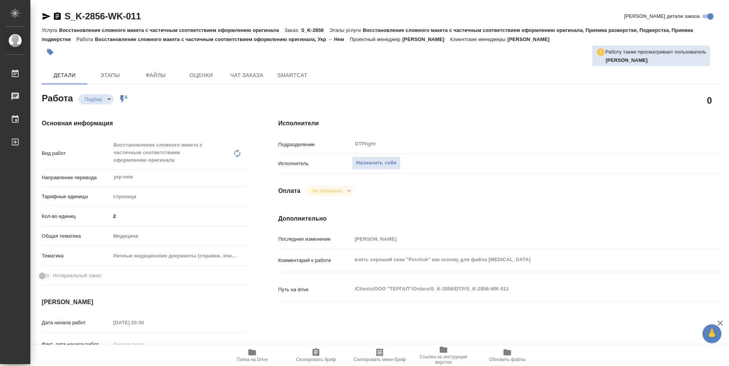
type textarea "x"
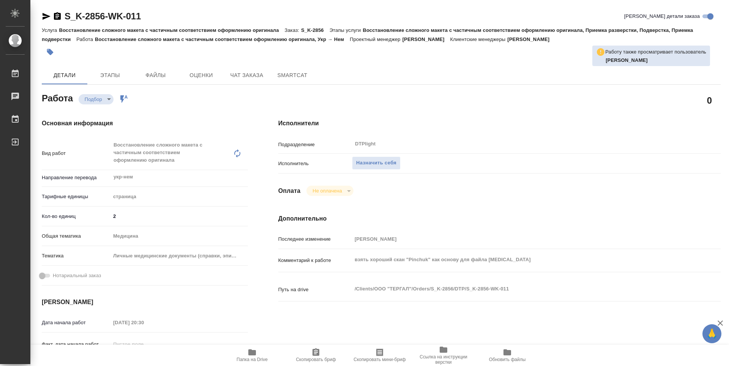
type textarea "x"
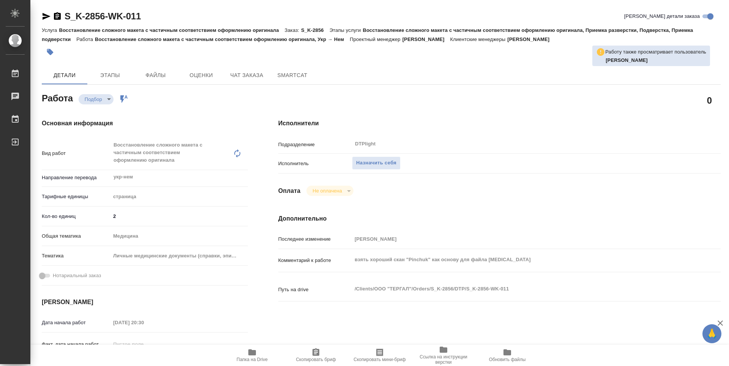
type textarea "x"
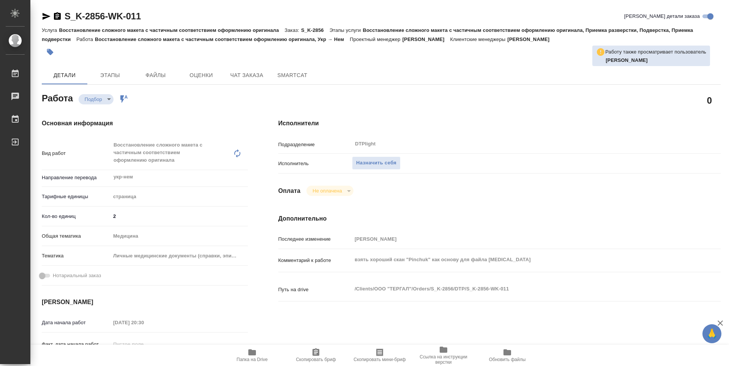
click at [257, 352] on span "Папка на Drive" at bounding box center [252, 355] width 55 height 14
click at [543, 162] on div "Назначить себя" at bounding box center [518, 163] width 332 height 13
type textarea "x"
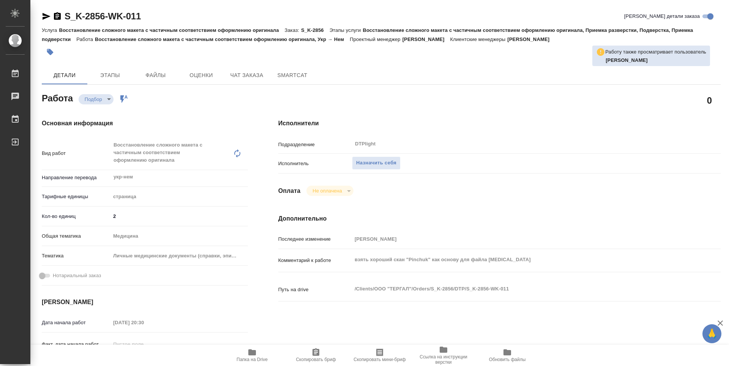
type textarea "x"
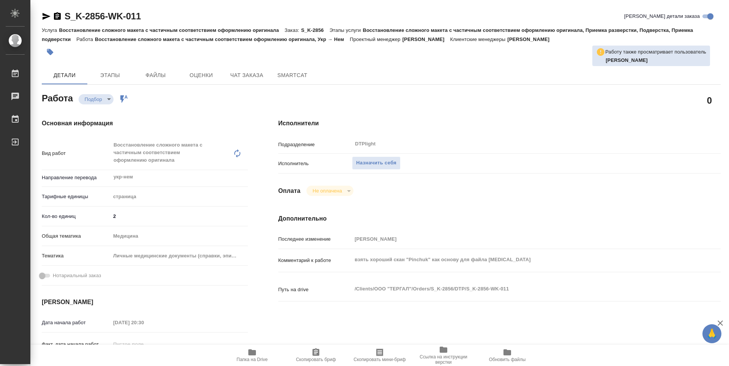
type textarea "x"
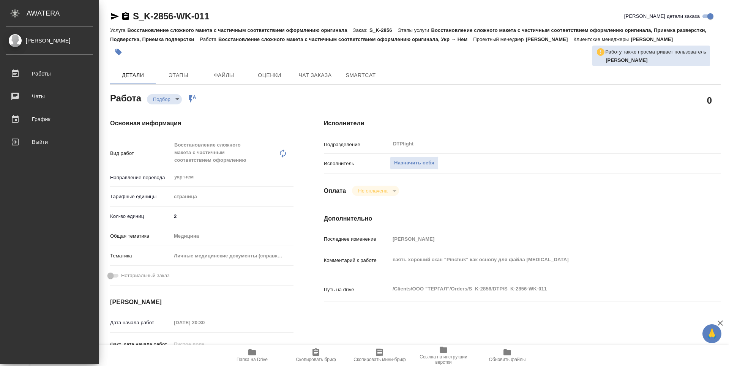
type textarea "x"
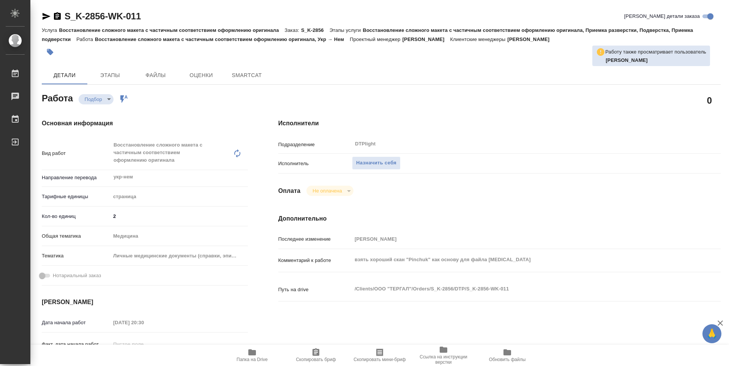
type textarea "x"
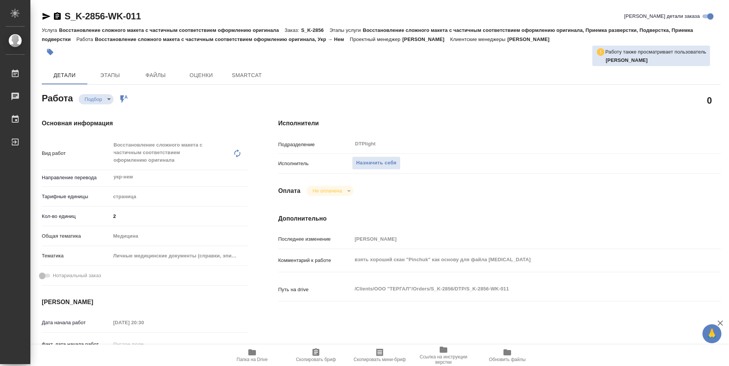
type textarea "x"
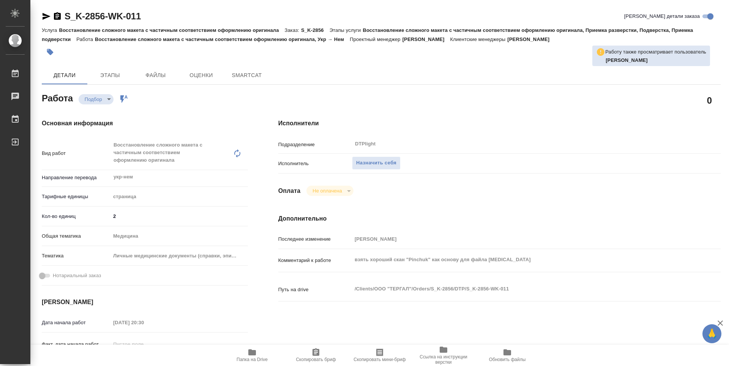
type textarea "x"
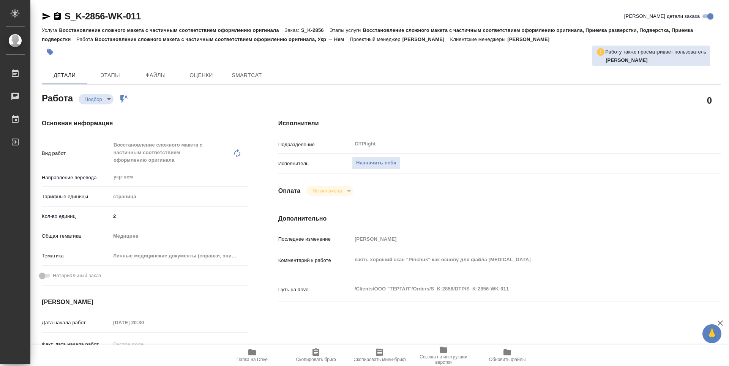
type textarea "x"
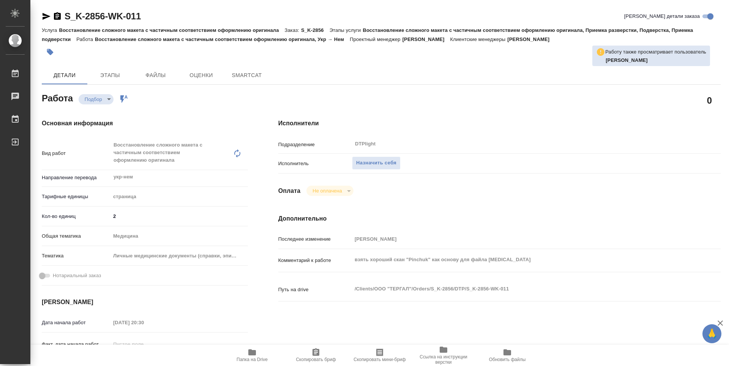
type textarea "x"
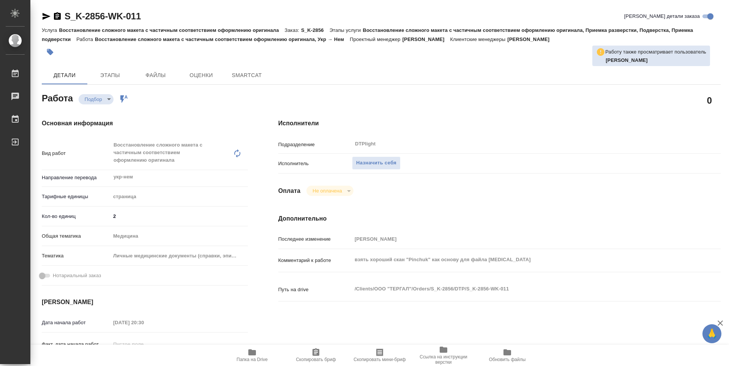
type textarea "x"
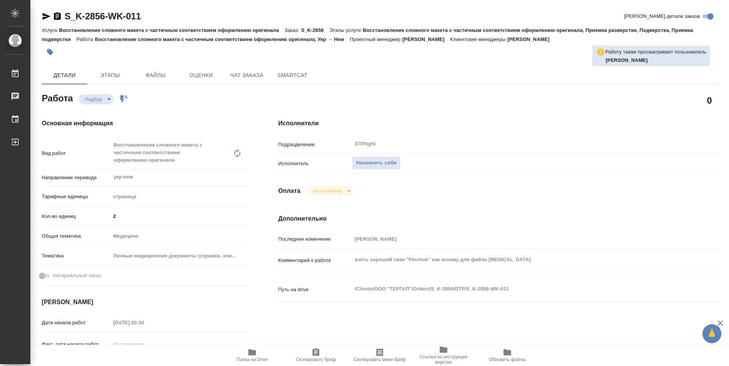
type textarea "x"
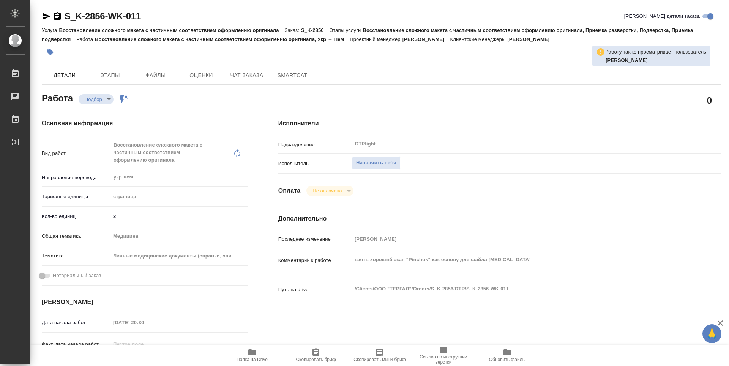
type textarea "x"
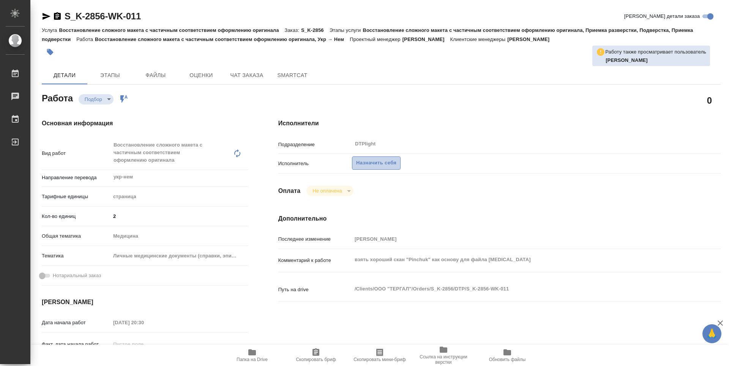
click at [386, 162] on span "Назначить себя" at bounding box center [376, 163] width 40 height 9
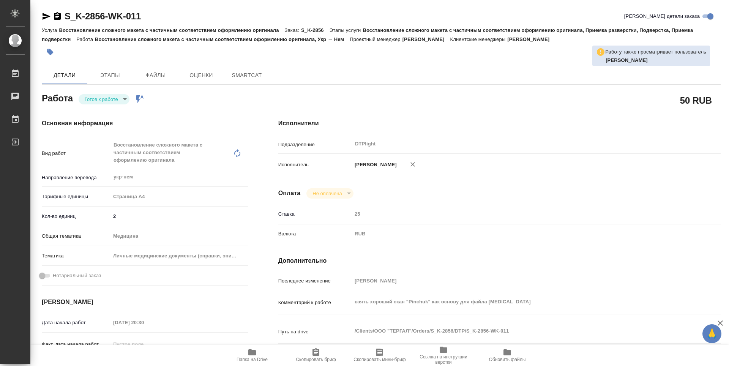
type textarea "x"
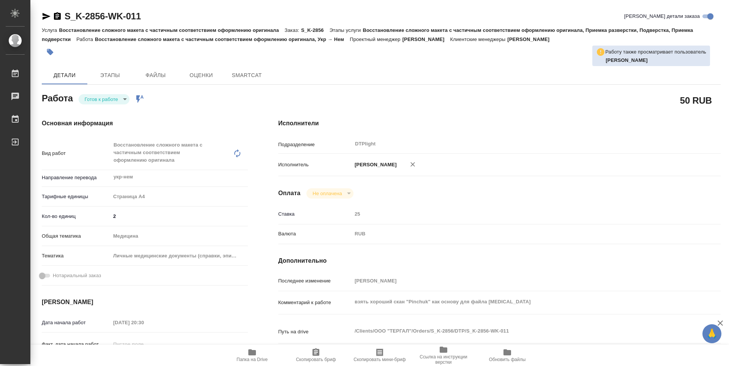
type textarea "x"
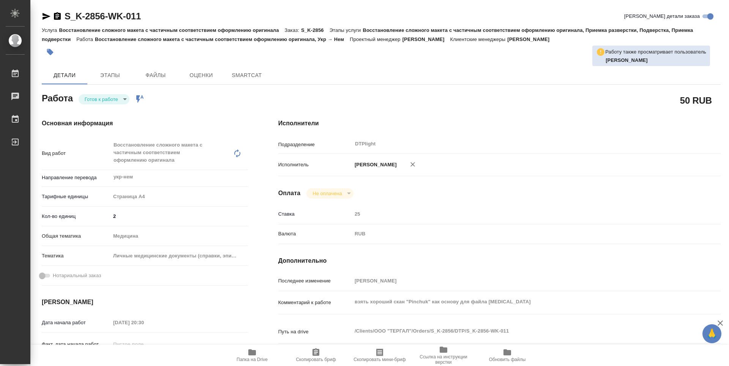
type textarea "x"
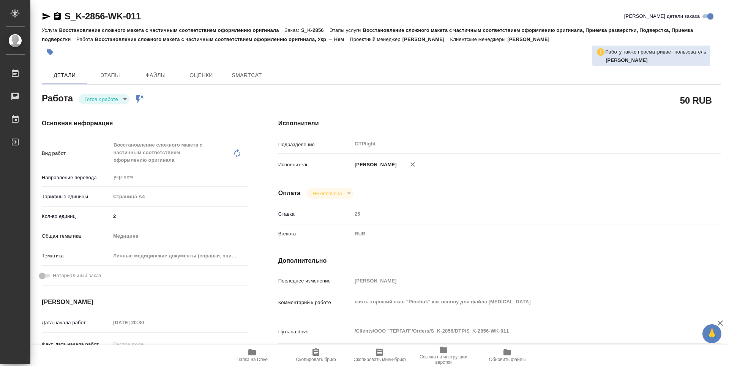
type textarea "x"
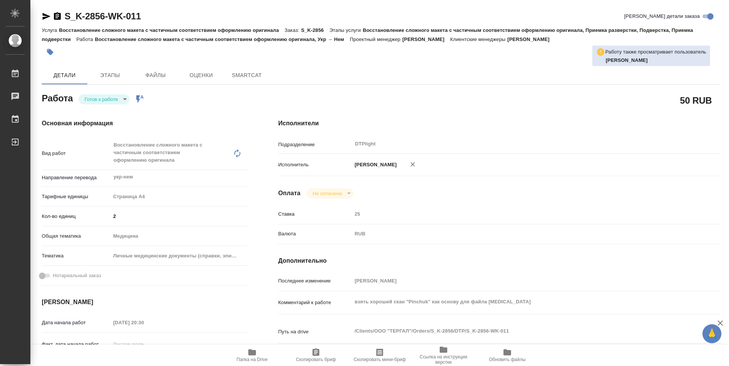
click at [109, 99] on body "🙏 .cls-1 fill:#fff; AWATERA Zubakova Viktoriya Работы Чаты График Выйти S_K-285…" at bounding box center [364, 183] width 729 height 366
type textarea "x"
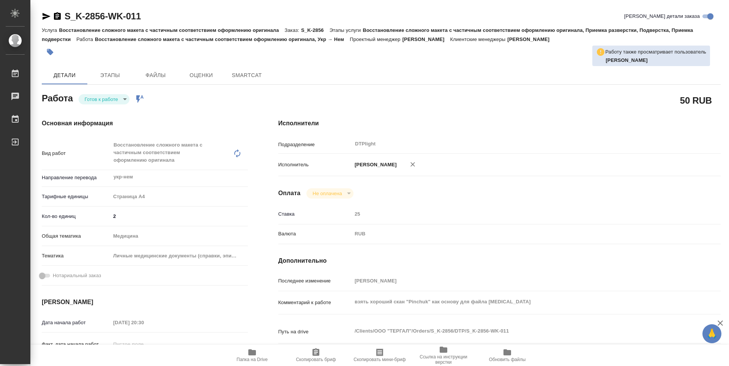
type textarea "x"
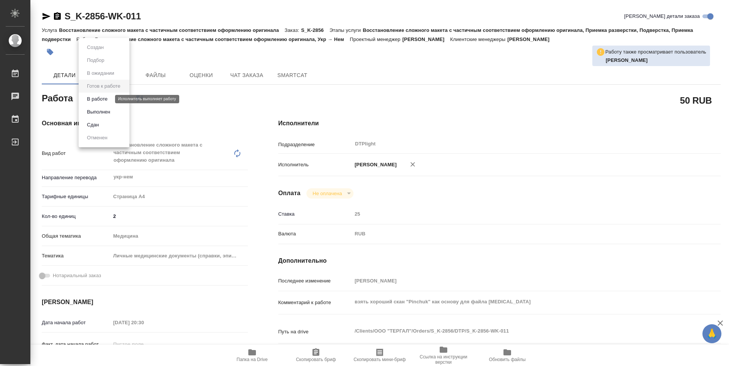
click at [105, 99] on button "В работе" at bounding box center [97, 99] width 25 height 8
type textarea "x"
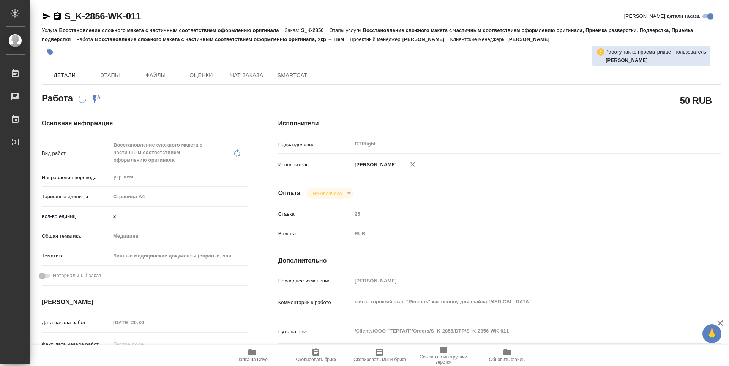
type textarea "x"
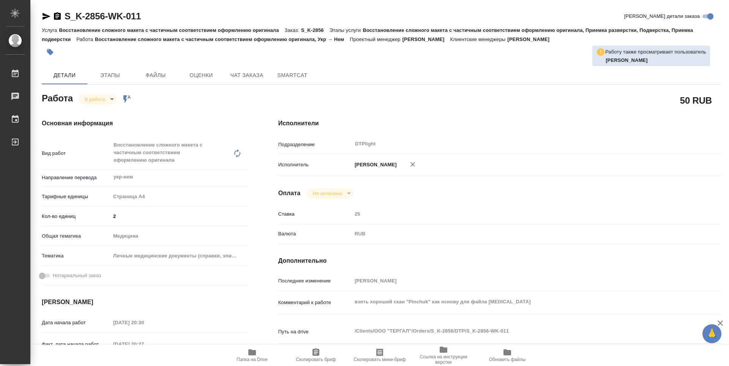
type textarea "x"
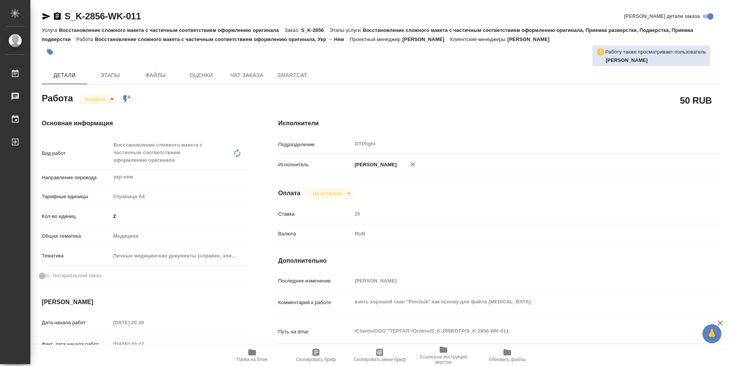
type textarea "x"
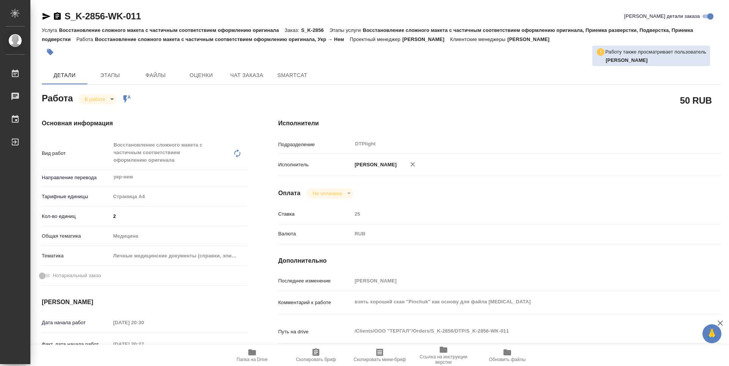
type textarea "x"
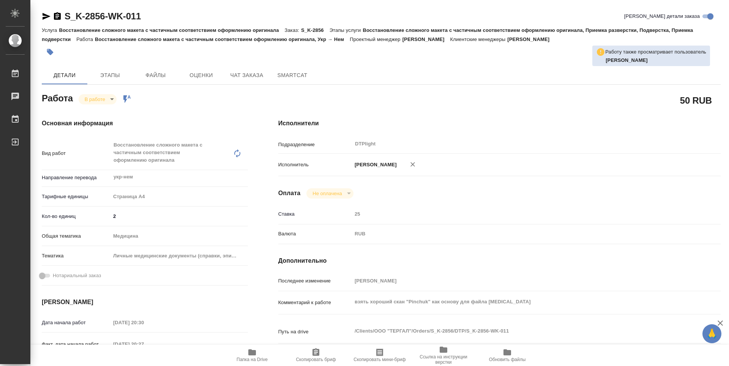
type textarea "x"
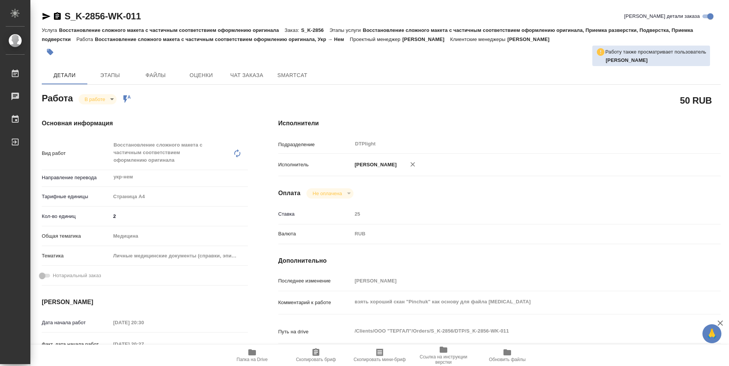
type textarea "x"
drag, startPoint x: 163, startPoint y: 16, endPoint x: 63, endPoint y: 17, distance: 100.2
click at [63, 17] on div "S_K-2856-WK-011 Кратко детали заказа" at bounding box center [381, 16] width 679 height 12
copy link "S_K-2856-WK-011"
type textarea "x"
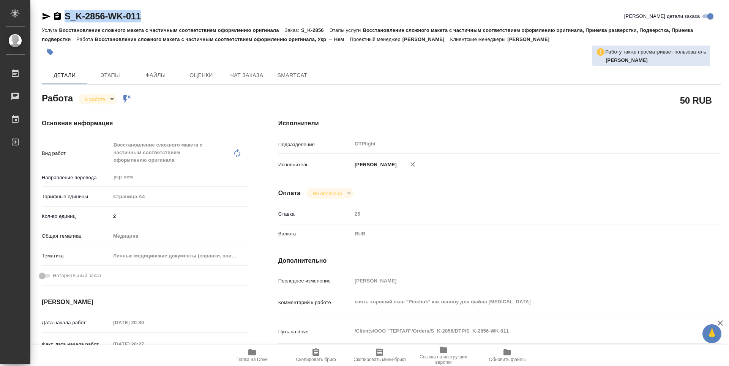
type textarea "x"
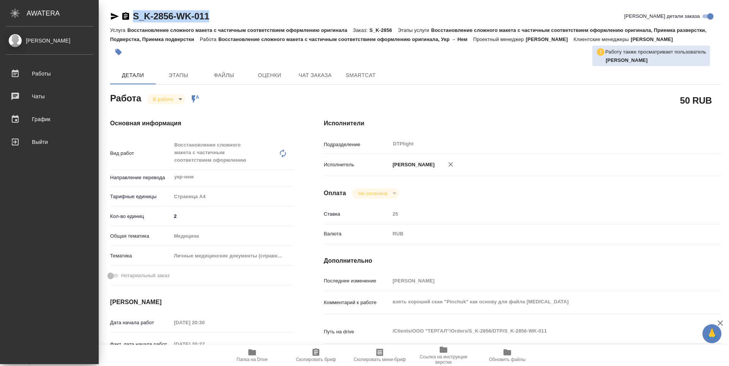
type textarea "x"
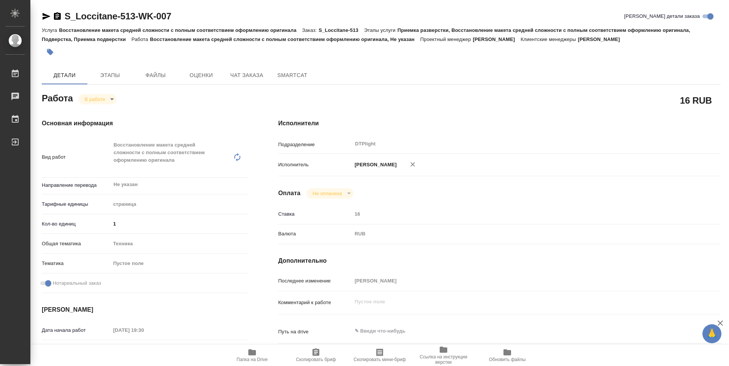
click at [258, 355] on span "Папка на Drive" at bounding box center [252, 355] width 55 height 14
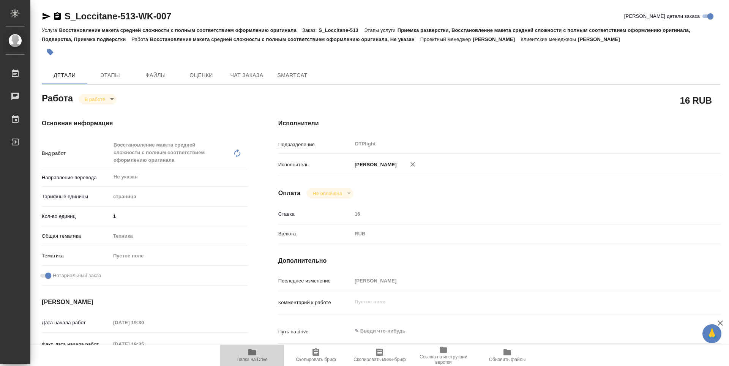
click at [251, 355] on icon "button" at bounding box center [252, 352] width 8 height 6
click at [44, 17] on icon "button" at bounding box center [47, 16] width 8 height 7
click at [254, 354] on icon "button" at bounding box center [252, 352] width 8 height 6
click at [101, 95] on body "🙏 .cls-1 fill:#fff; AWATERA Zubakova Viktoriya Работы 0 Чаты График Выйти S_Loc…" at bounding box center [364, 183] width 729 height 366
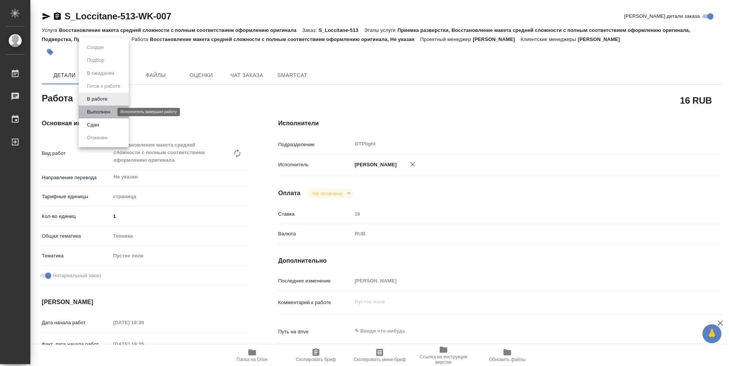
click at [104, 111] on button "Выполнен" at bounding box center [99, 112] width 28 height 8
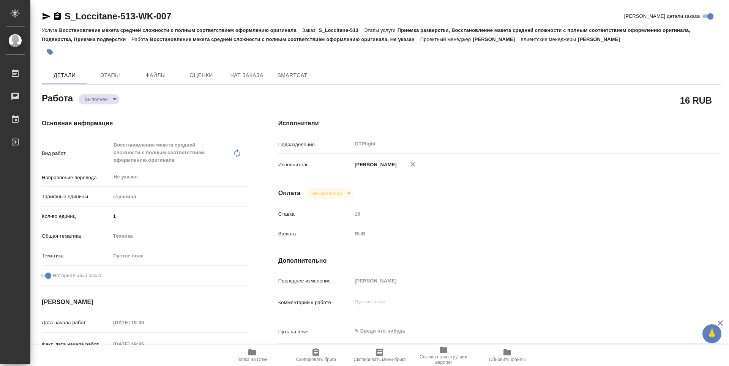
type textarea "x"
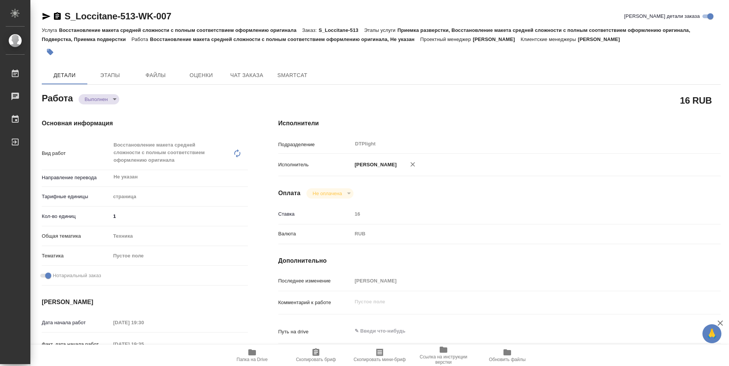
type textarea "x"
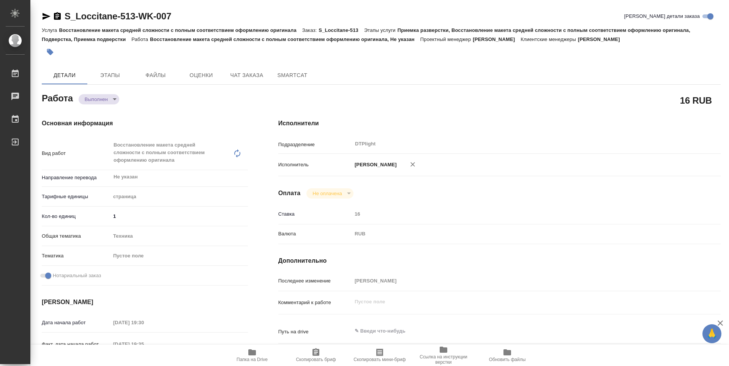
type textarea "x"
